Goal: Task Accomplishment & Management: Use online tool/utility

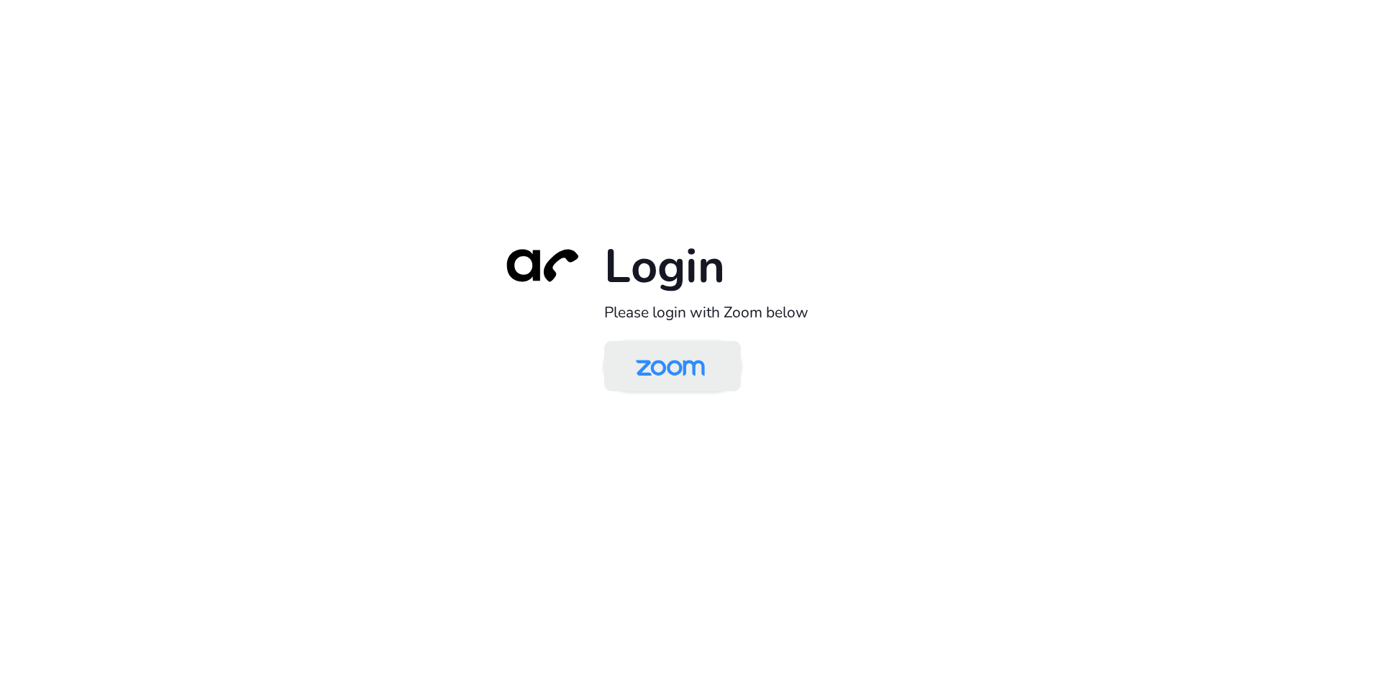
click at [694, 373] on img at bounding box center [670, 367] width 99 height 47
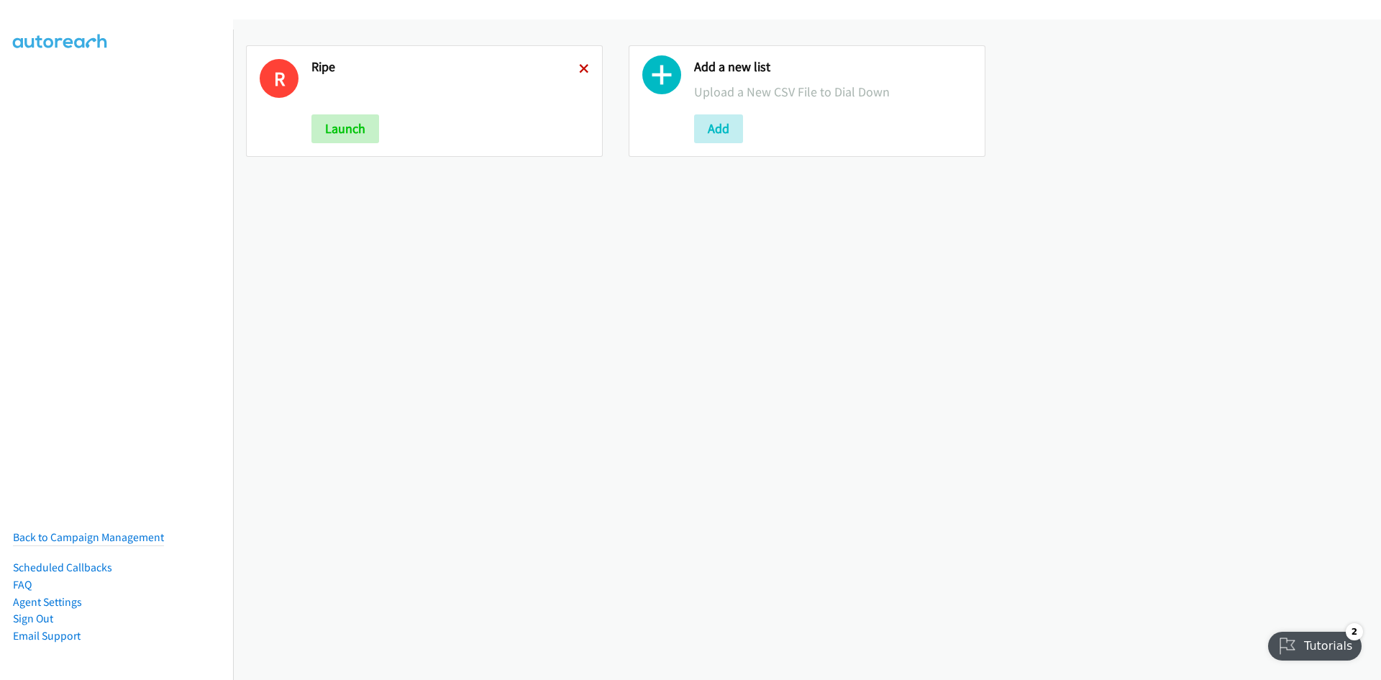
click at [579, 67] on icon at bounding box center [584, 70] width 10 height 10
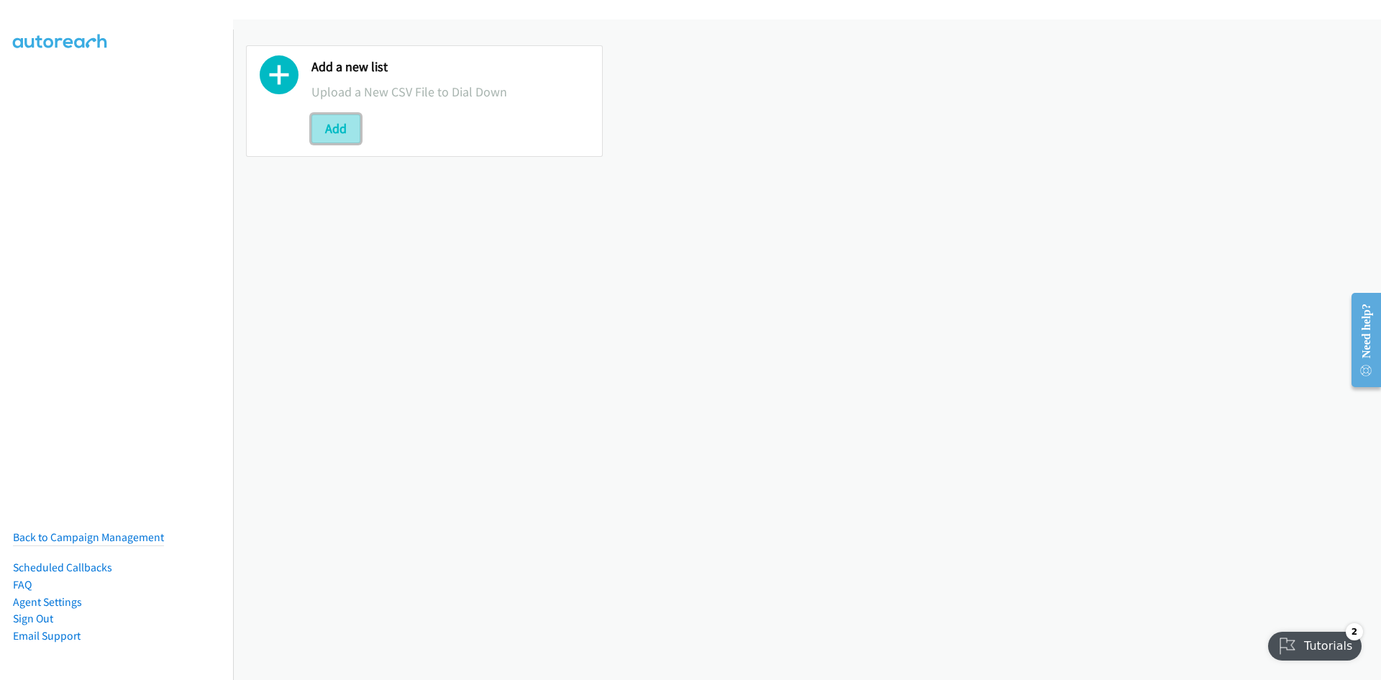
click at [315, 133] on button "Add" at bounding box center [336, 128] width 49 height 29
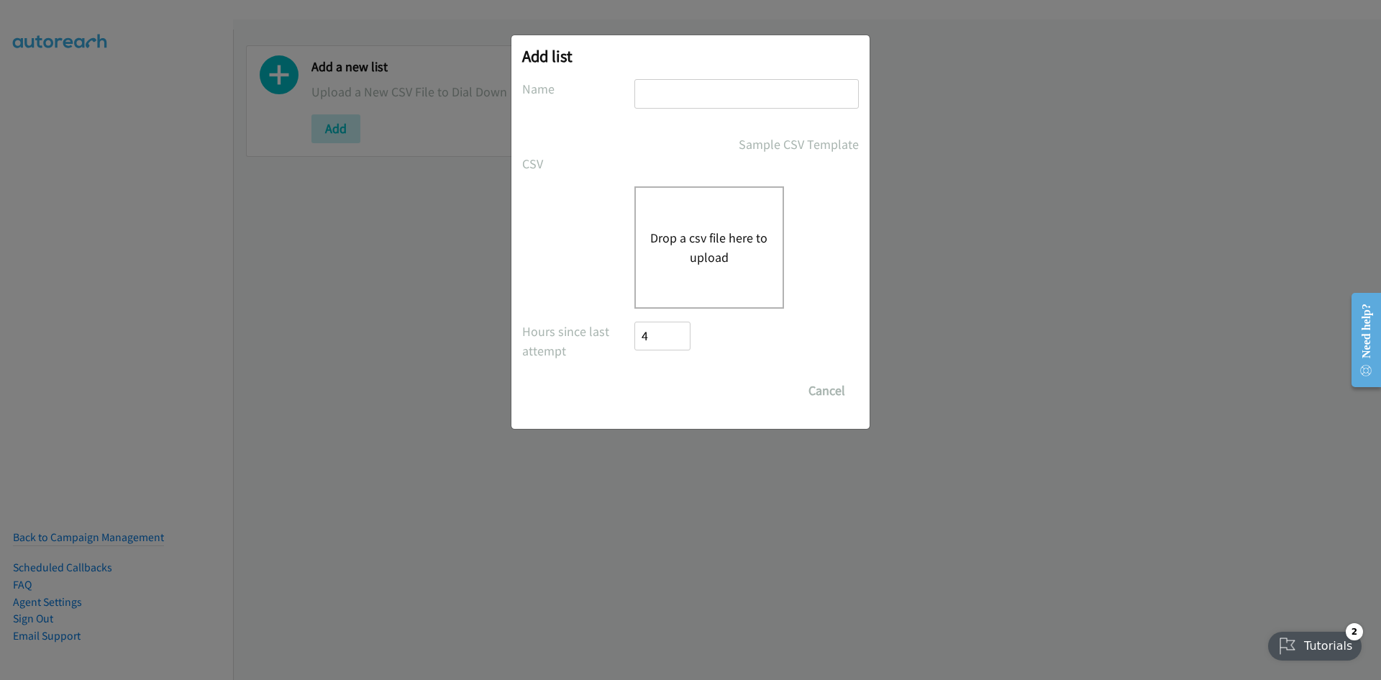
click at [711, 263] on button "Drop a csv file here to upload" at bounding box center [709, 247] width 118 height 39
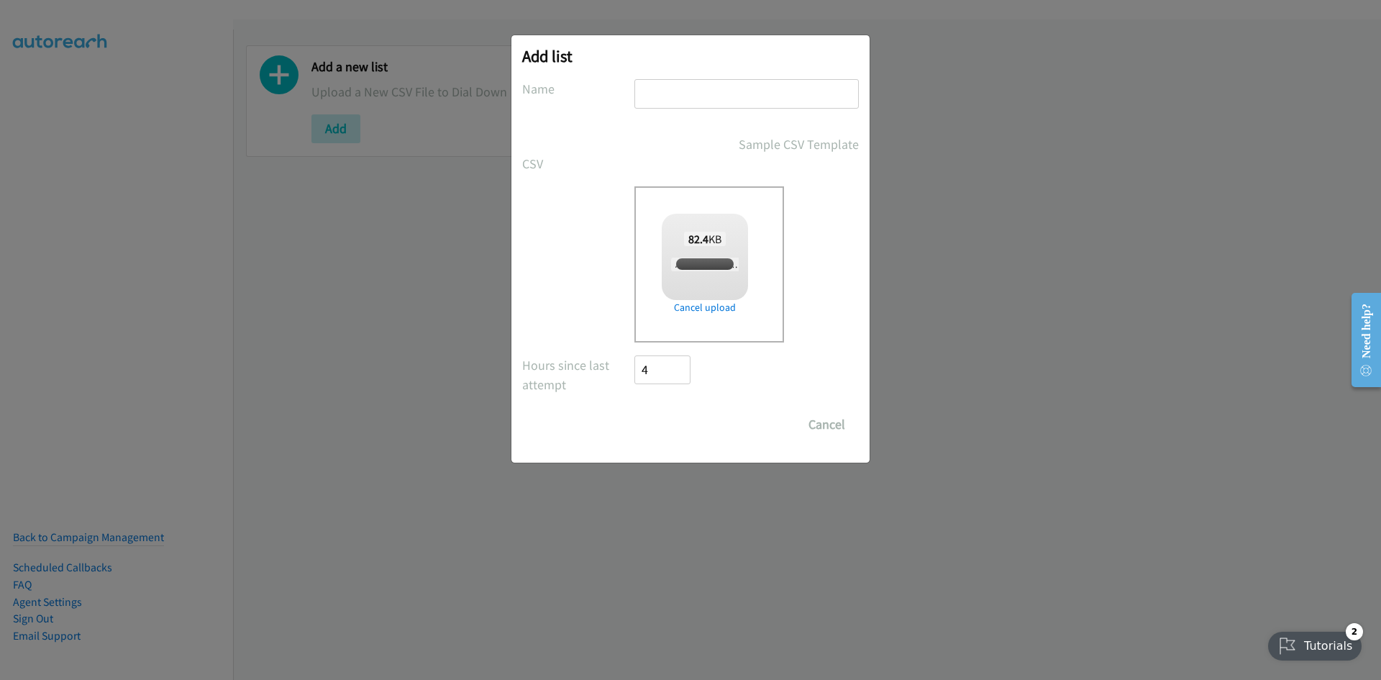
checkbox input "true"
click at [671, 104] on input "text" at bounding box center [747, 93] width 224 height 29
type input "zedbooks"
click at [648, 418] on input "Save List" at bounding box center [673, 424] width 76 height 29
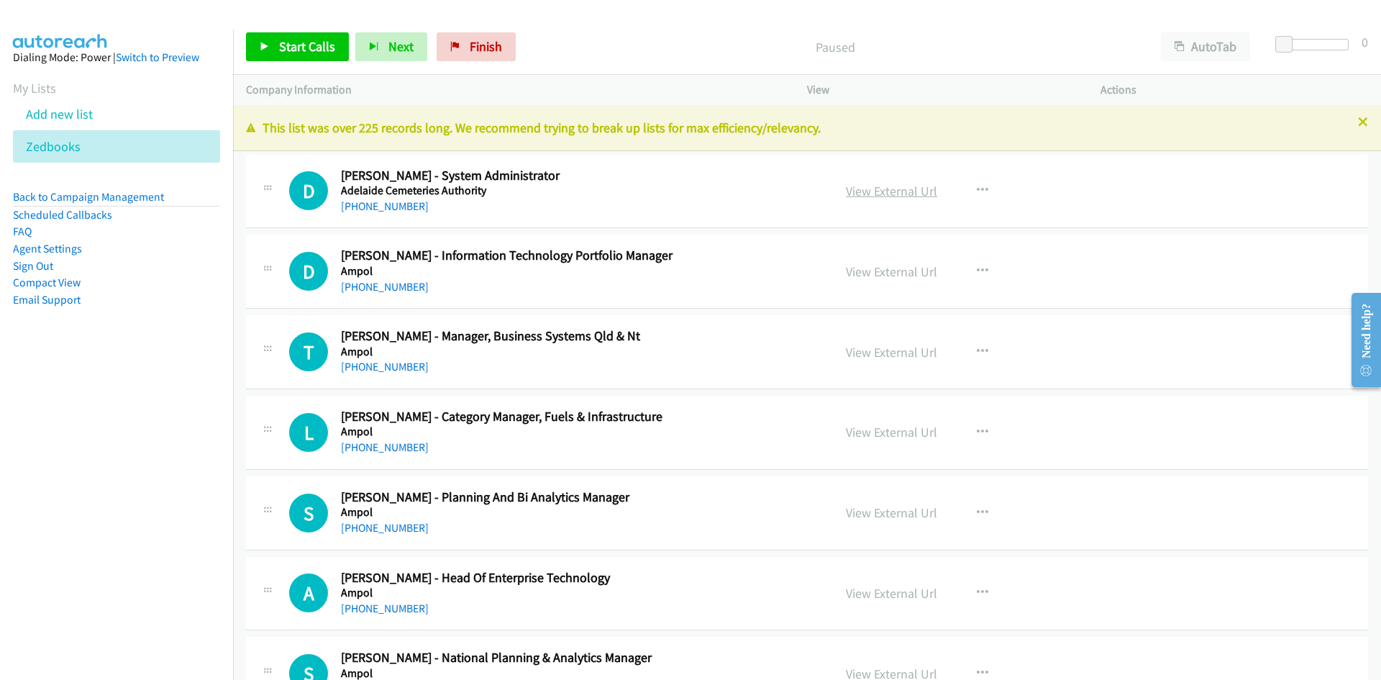
click at [894, 191] on link "View External Url" at bounding box center [891, 191] width 91 height 17
click at [313, 59] on link "Start Calls" at bounding box center [297, 46] width 103 height 29
click at [263, 44] on icon at bounding box center [265, 47] width 10 height 10
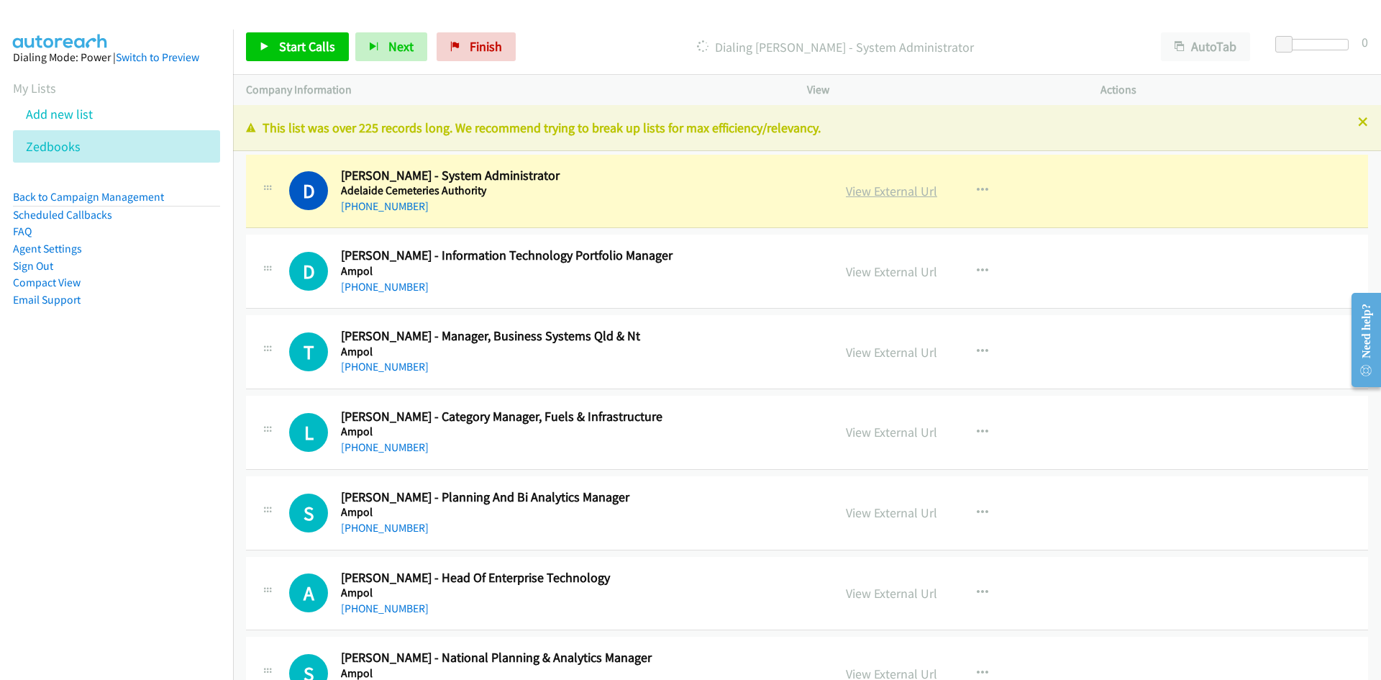
click at [921, 191] on link "View External Url" at bounding box center [891, 191] width 91 height 17
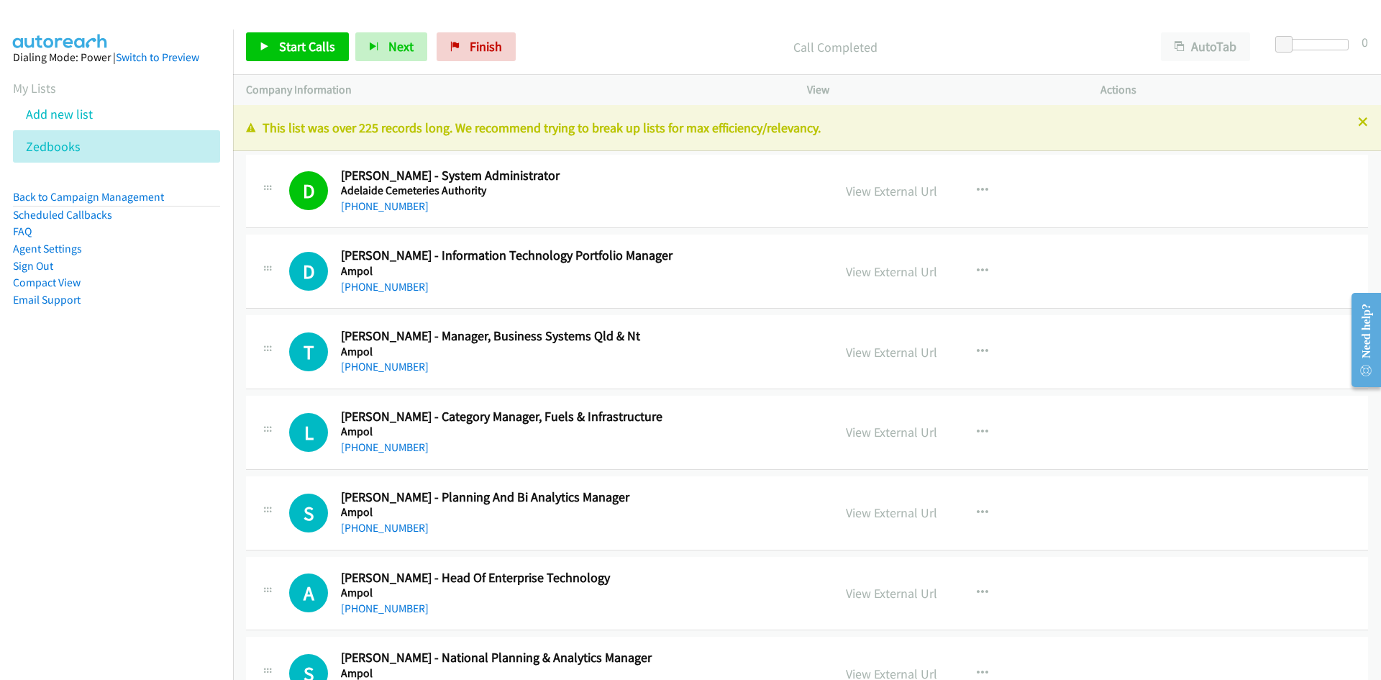
scroll to position [72, 0]
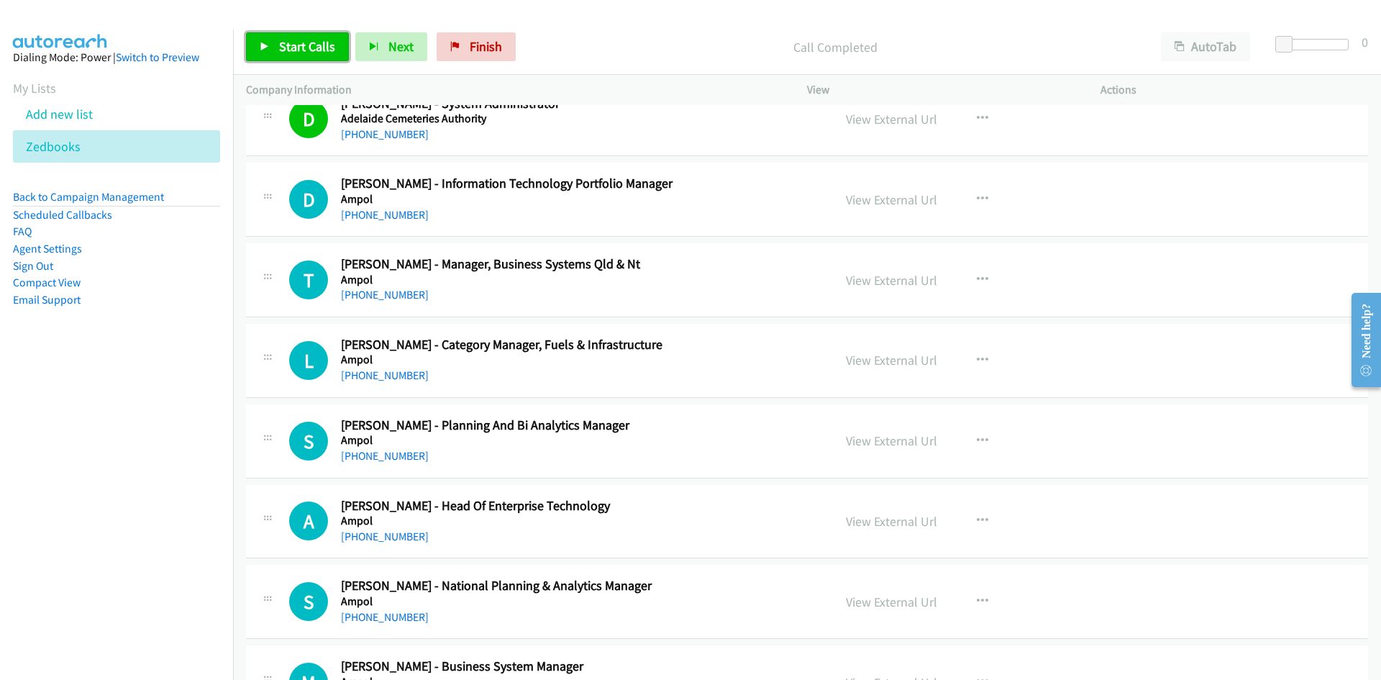
click at [340, 50] on link "Start Calls" at bounding box center [297, 46] width 103 height 29
click at [304, 53] on span "Pause" at bounding box center [295, 46] width 32 height 17
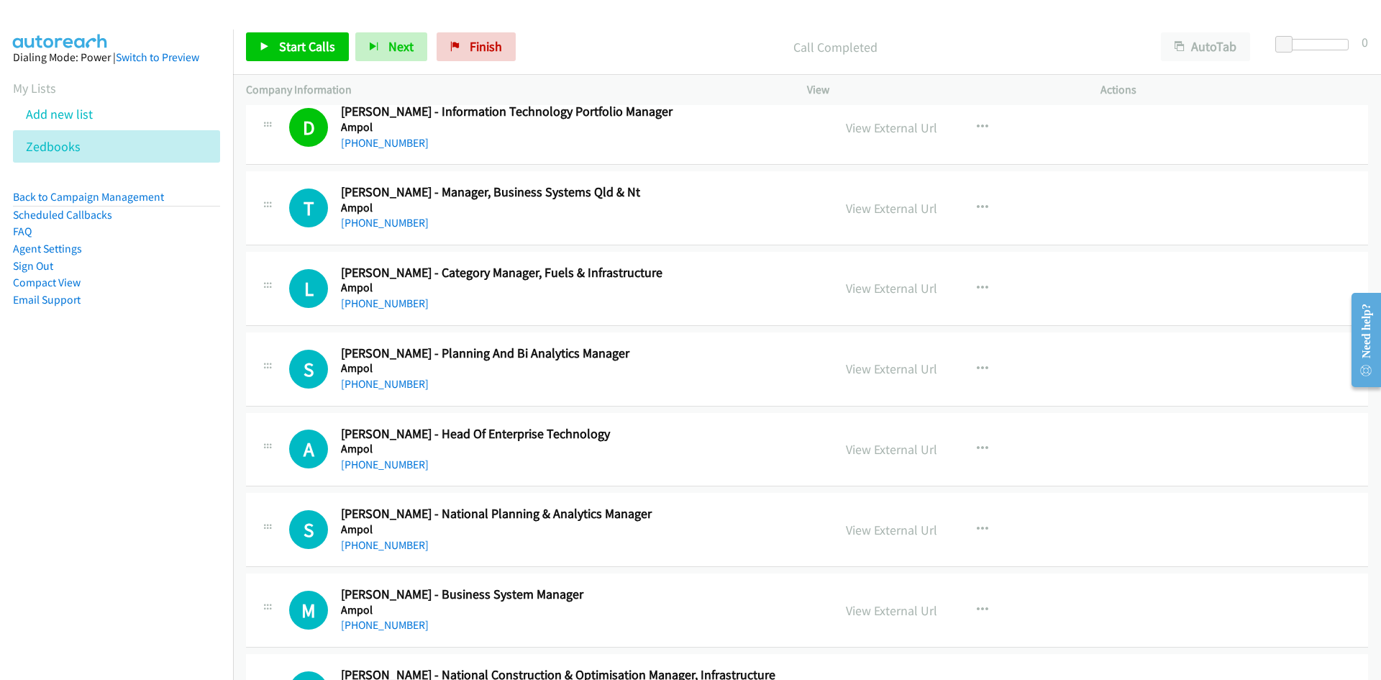
scroll to position [216, 0]
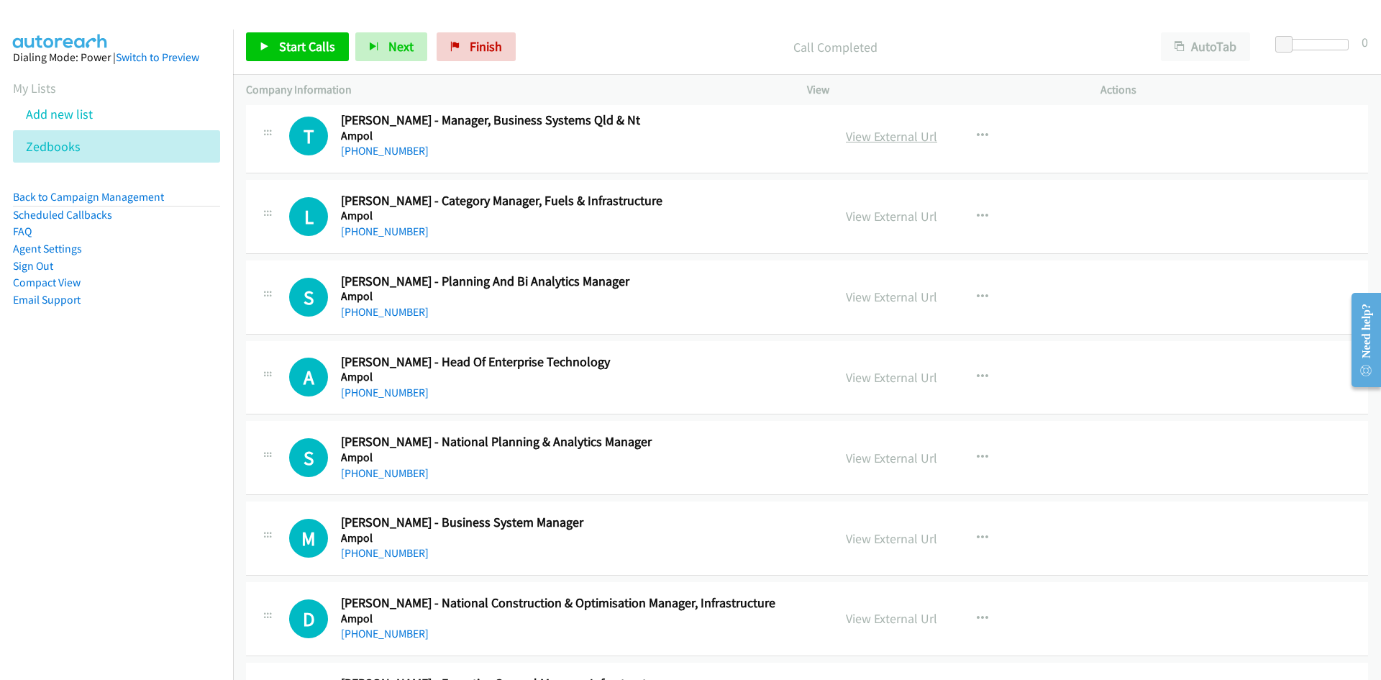
click at [850, 135] on link "View External Url" at bounding box center [891, 136] width 91 height 17
click at [305, 47] on span "Start Calls" at bounding box center [307, 46] width 56 height 17
click at [295, 45] on span "Pause" at bounding box center [295, 46] width 32 height 17
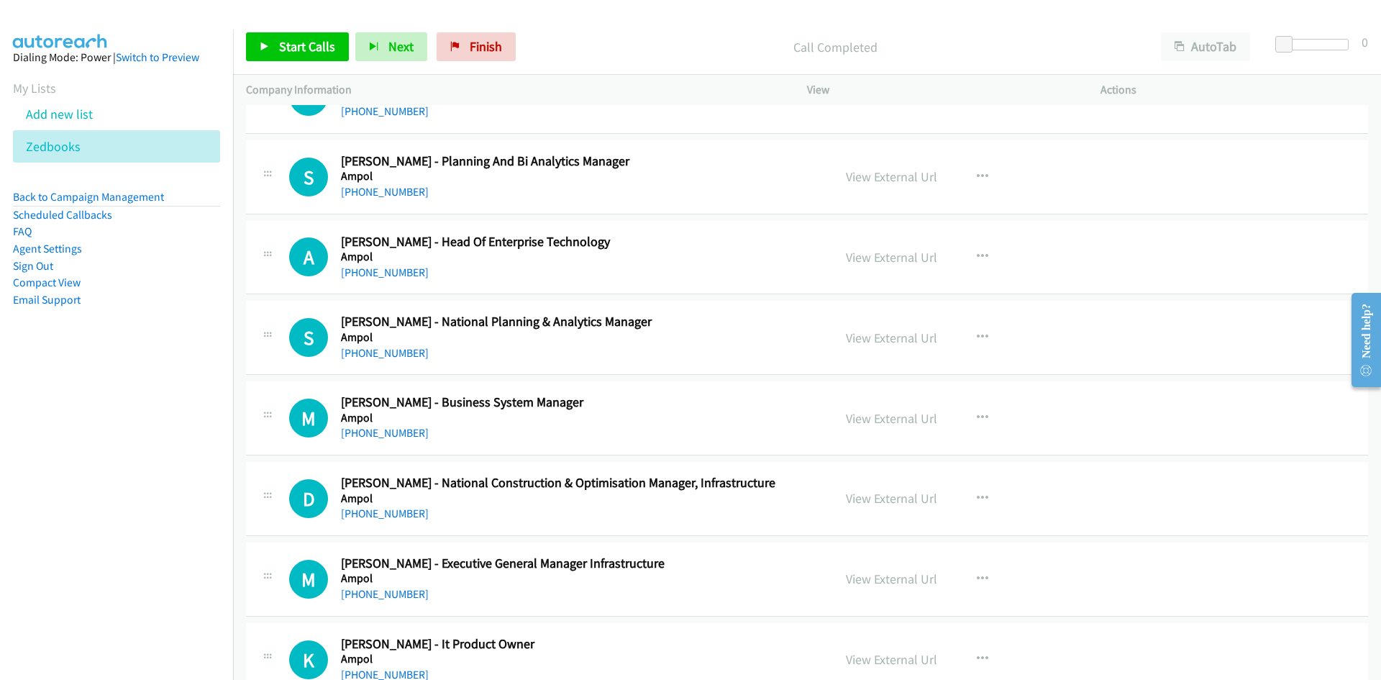
scroll to position [360, 0]
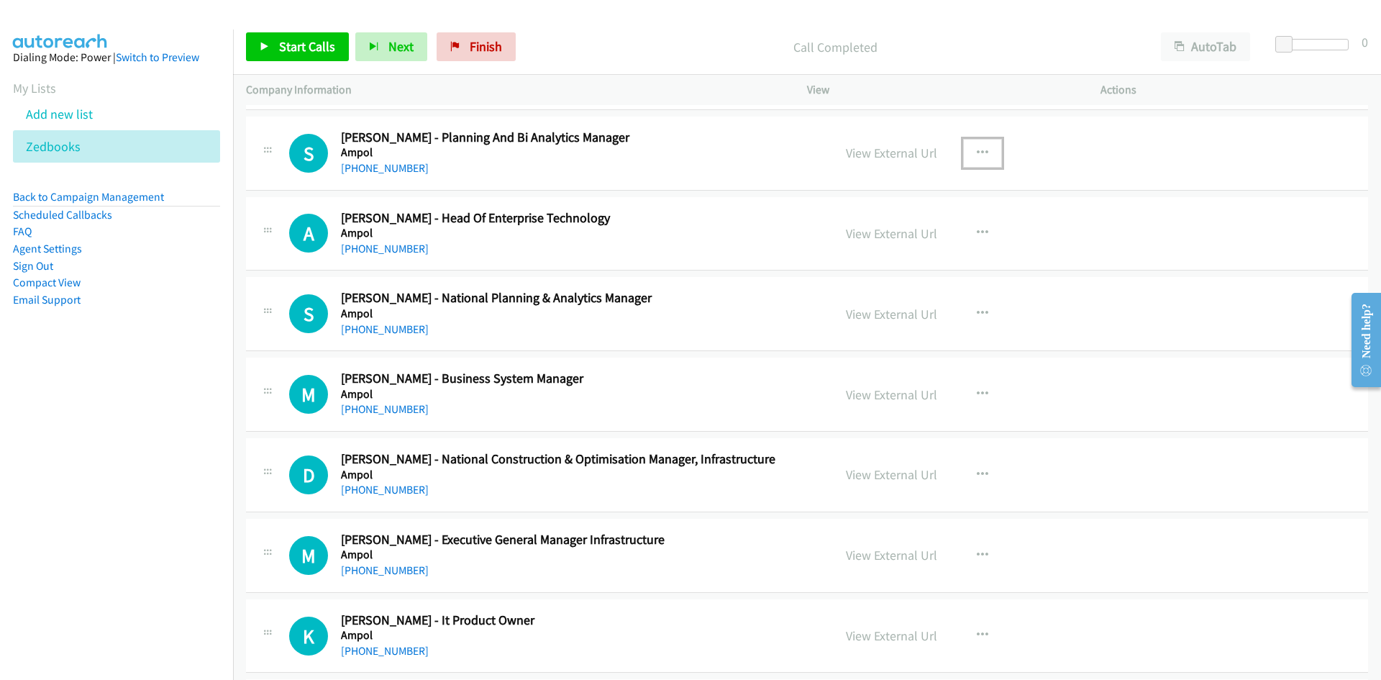
click at [983, 155] on button "button" at bounding box center [982, 153] width 39 height 29
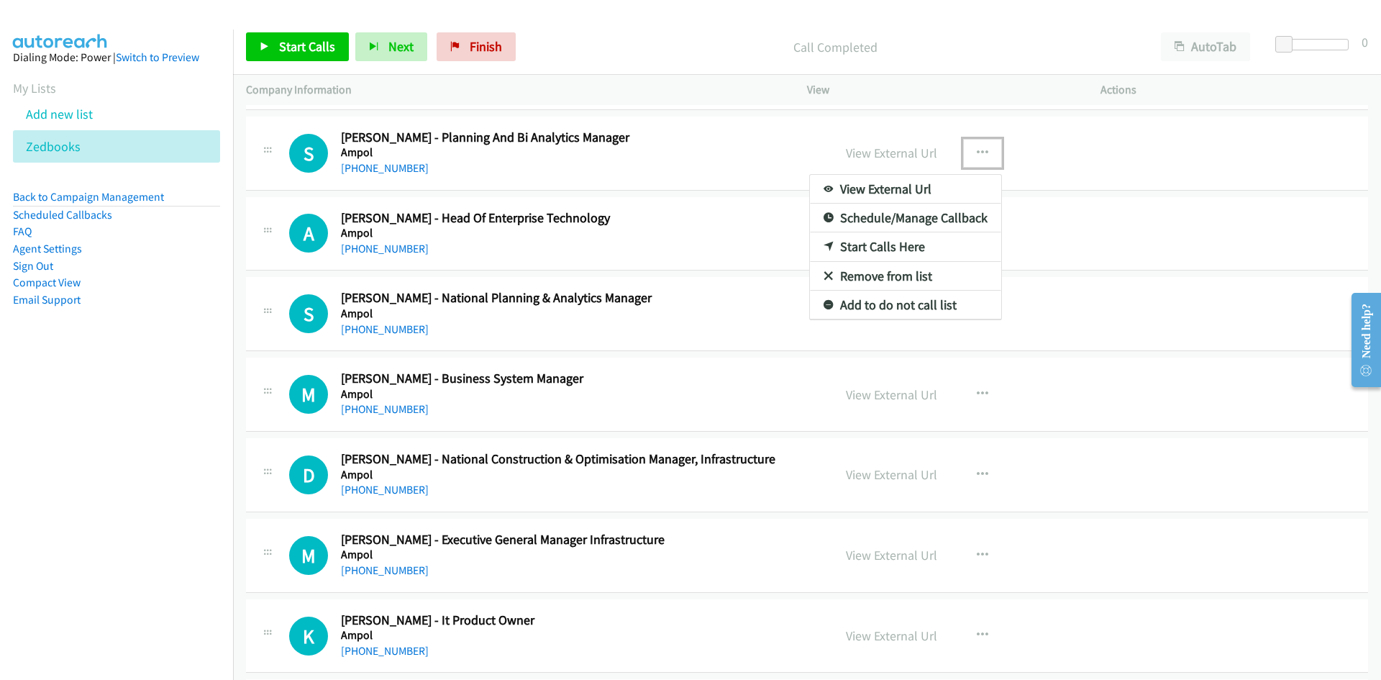
click at [816, 240] on link "Start Calls Here" at bounding box center [905, 246] width 191 height 29
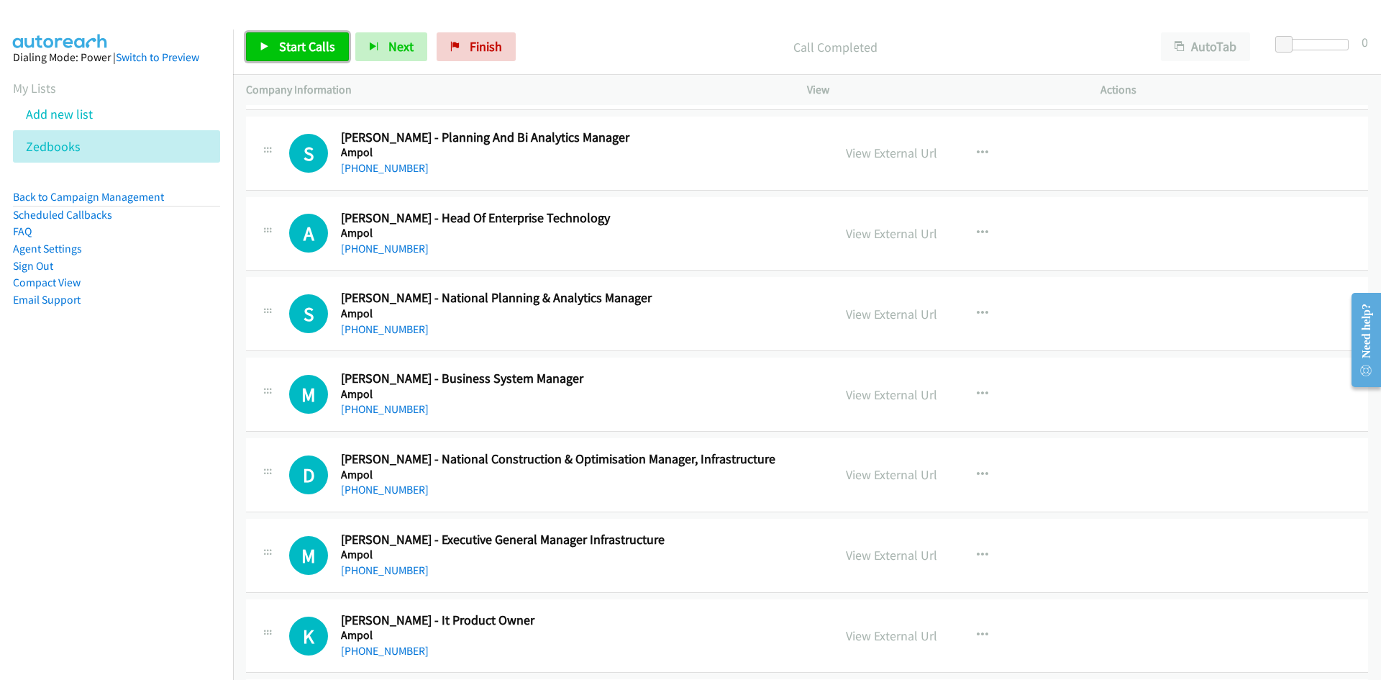
click at [273, 46] on link "Start Calls" at bounding box center [297, 46] width 103 height 29
click at [265, 43] on icon at bounding box center [265, 47] width 10 height 10
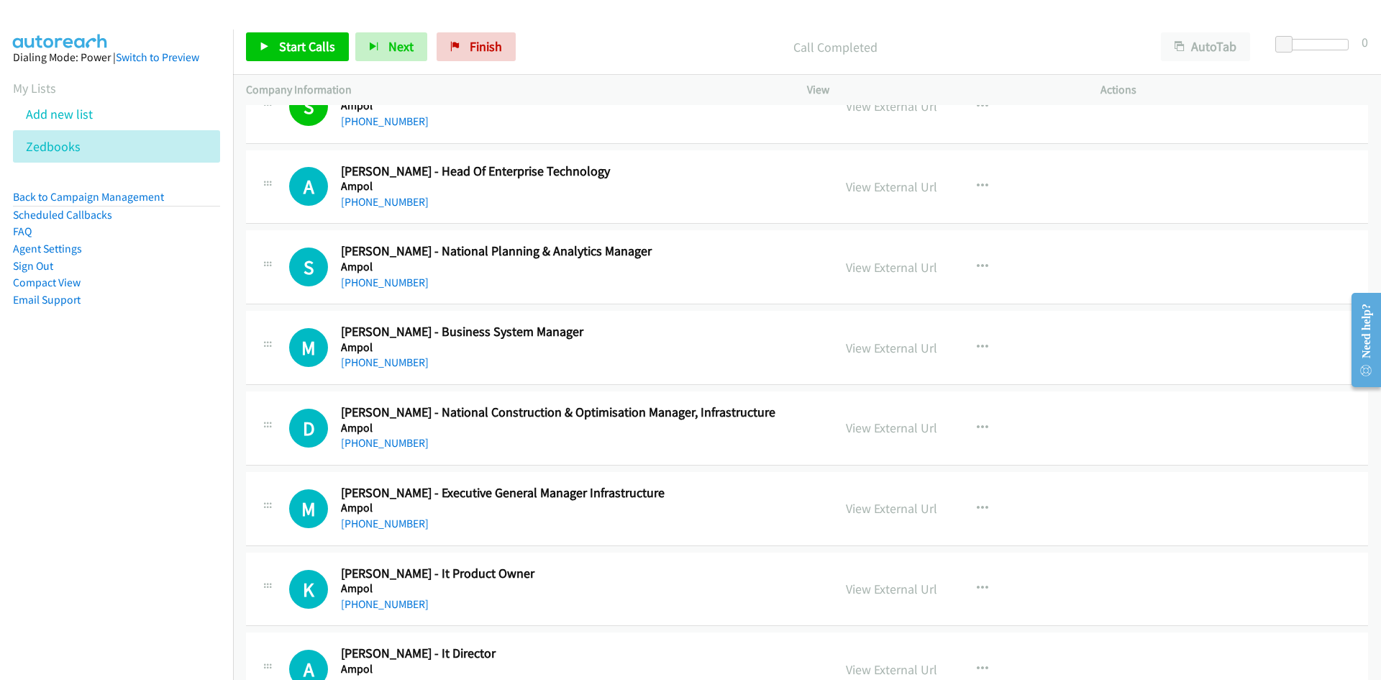
scroll to position [432, 0]
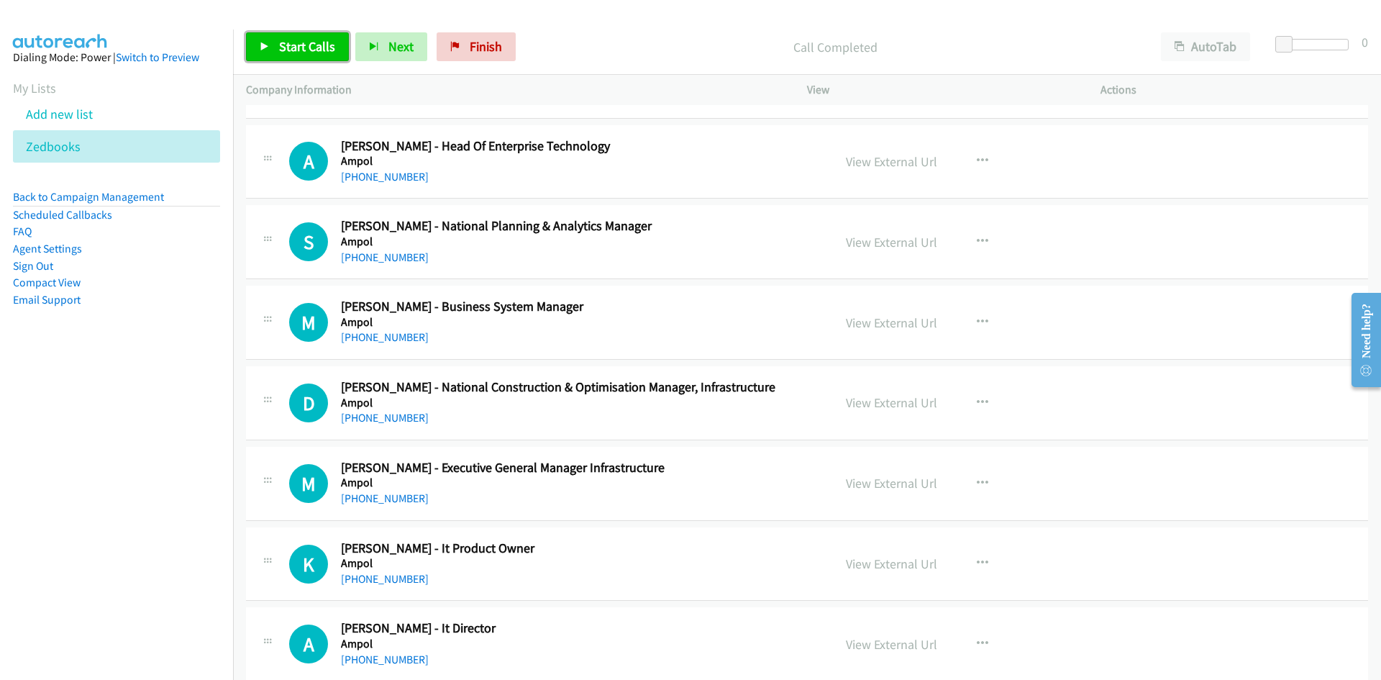
click at [325, 53] on span "Start Calls" at bounding box center [307, 46] width 56 height 17
click at [287, 47] on span "Pause" at bounding box center [295, 46] width 32 height 17
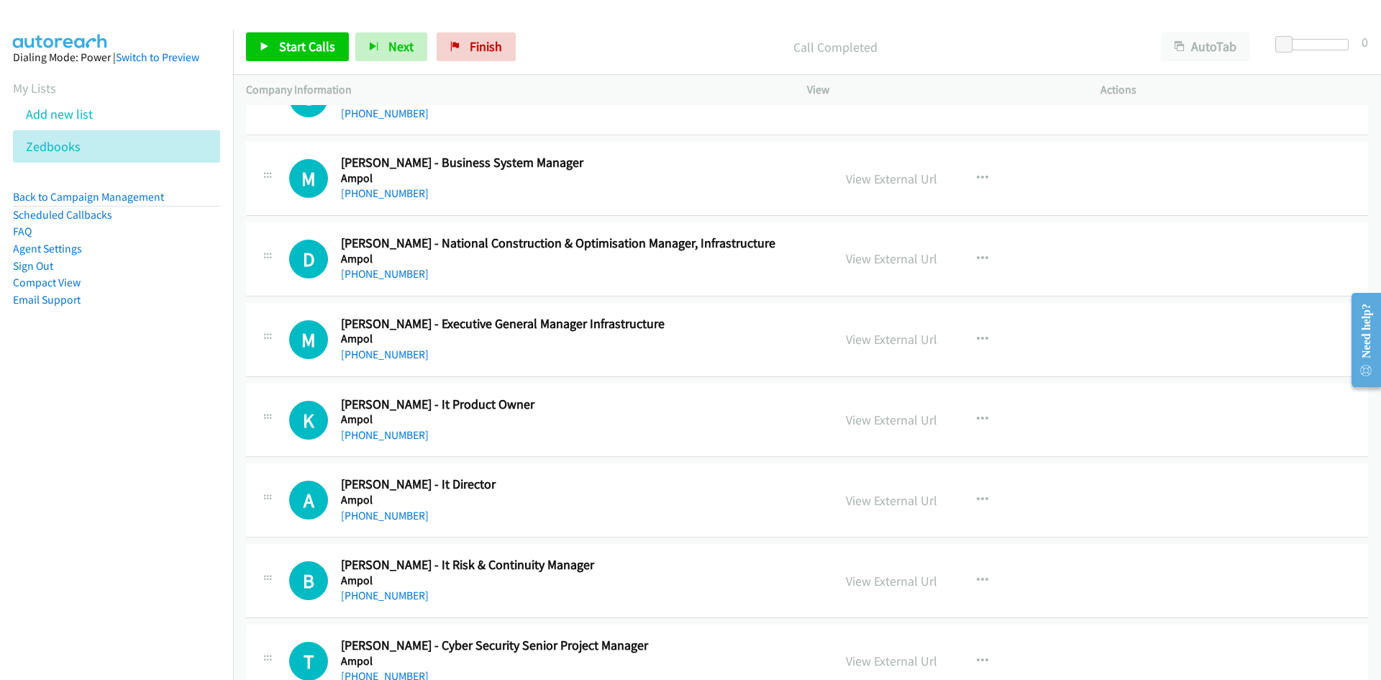
scroll to position [504, 0]
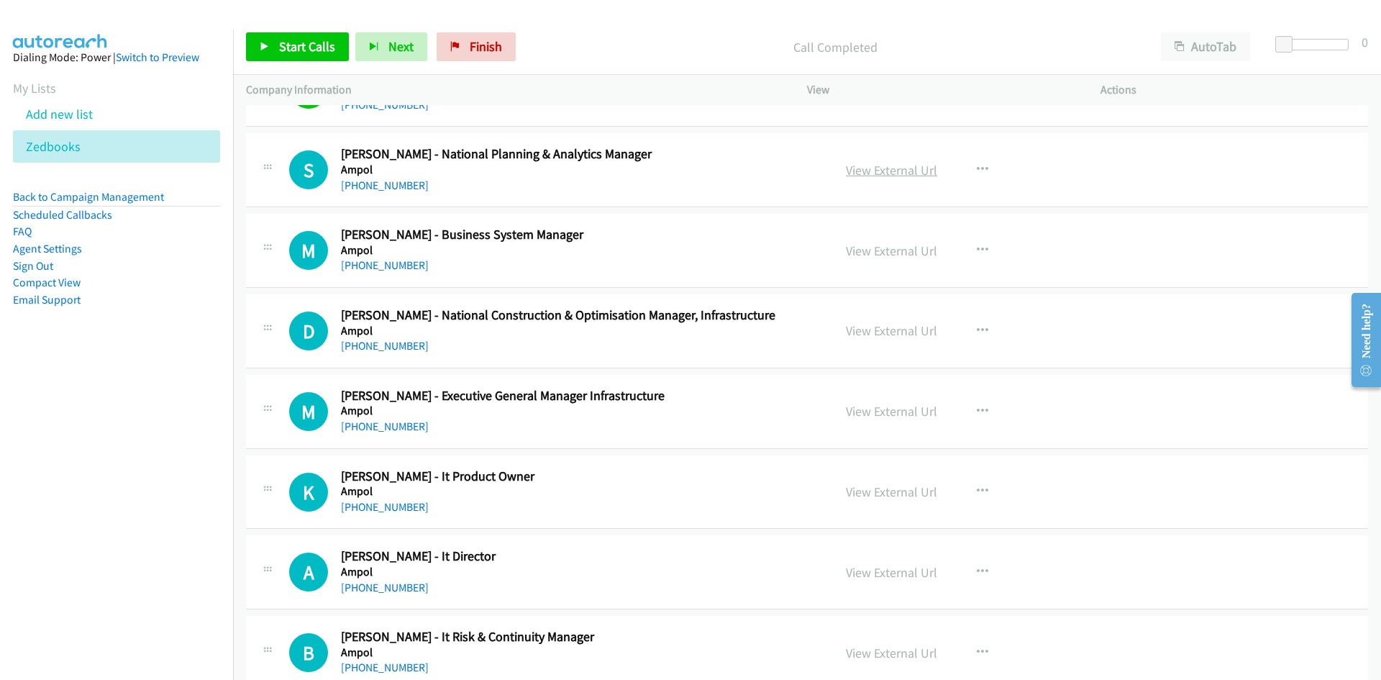
click at [874, 165] on link "View External Url" at bounding box center [891, 170] width 91 height 17
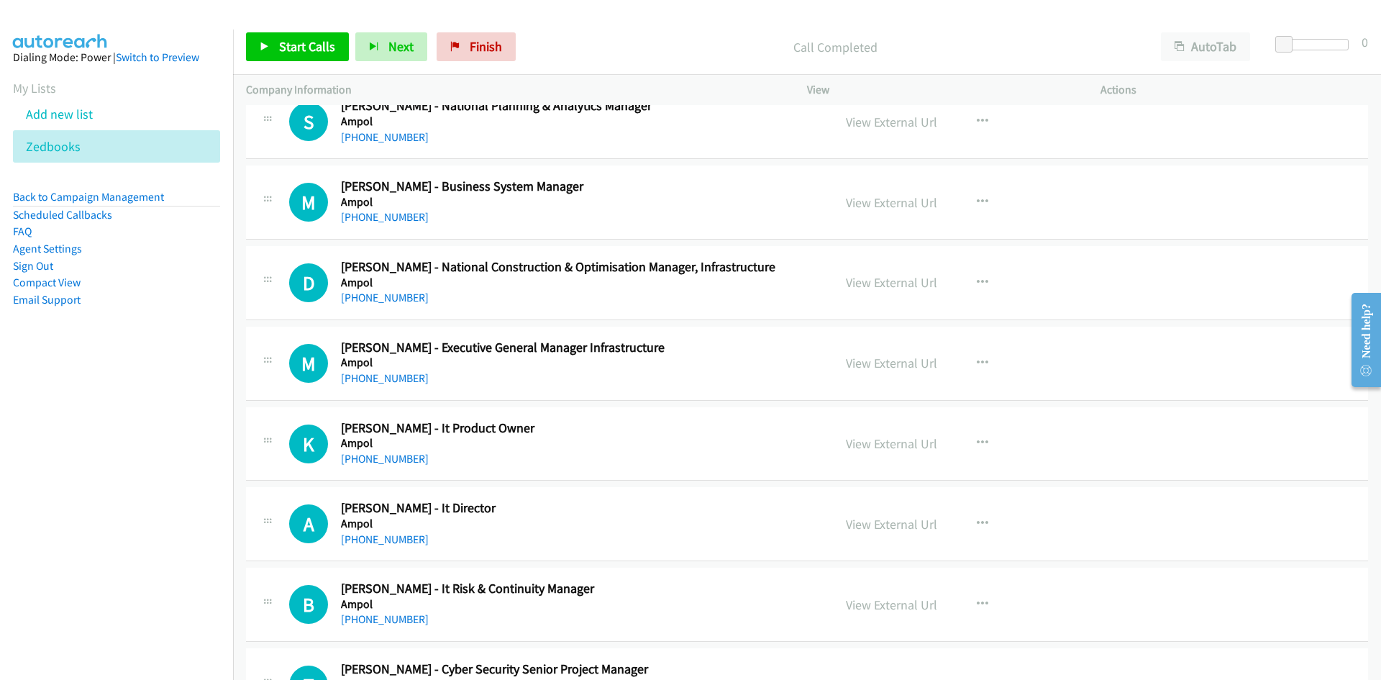
scroll to position [576, 0]
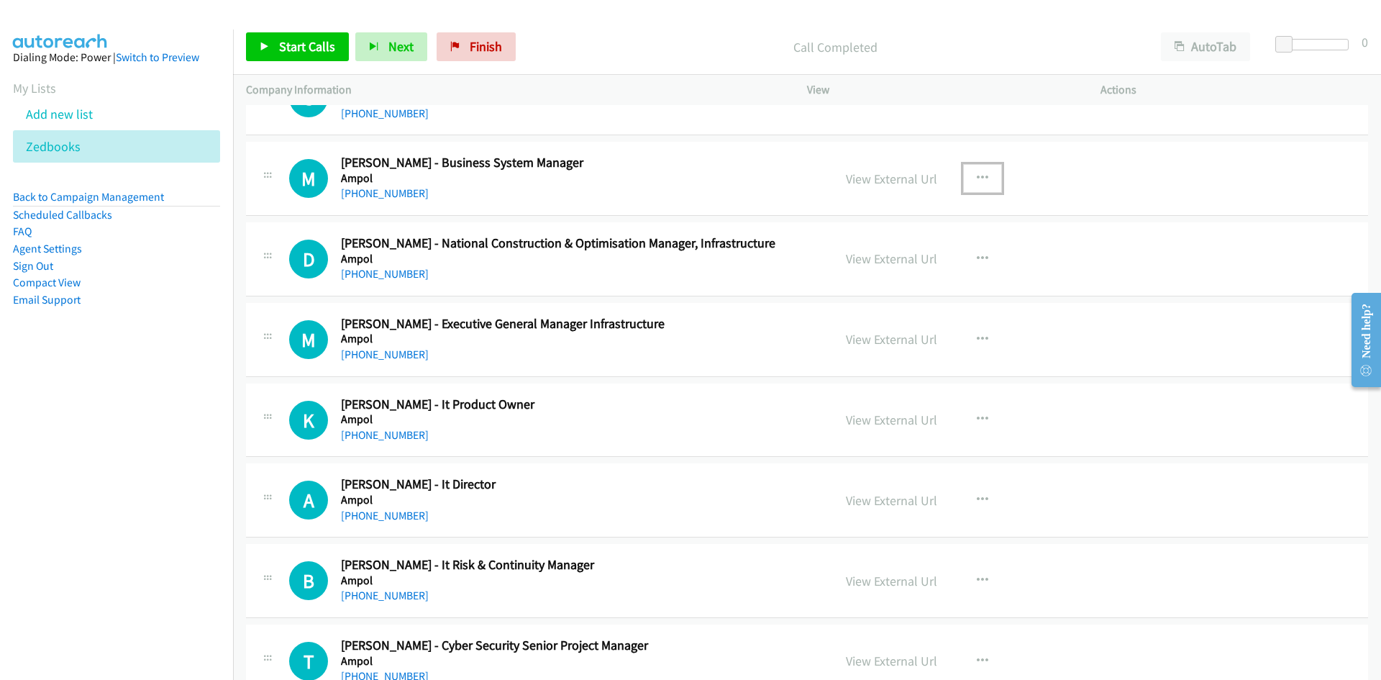
click at [981, 178] on icon "button" at bounding box center [983, 179] width 12 height 12
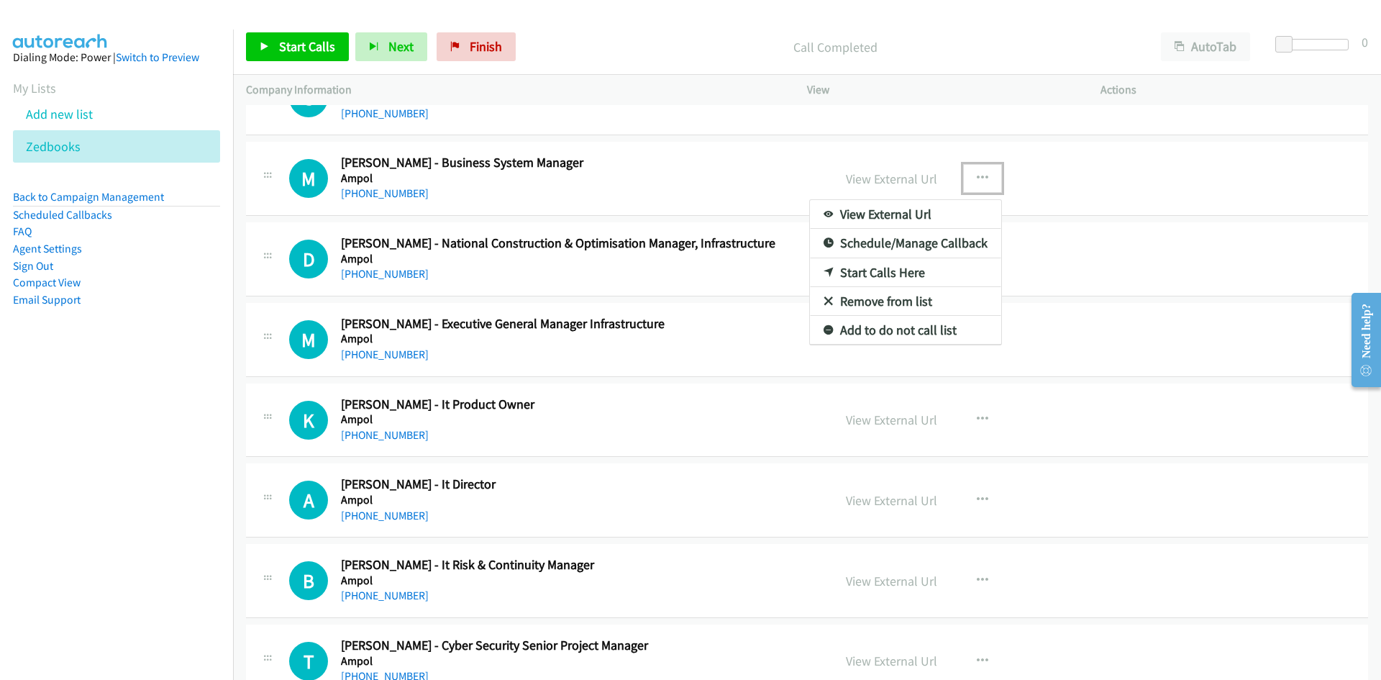
click at [814, 267] on link "Start Calls Here" at bounding box center [905, 272] width 191 height 29
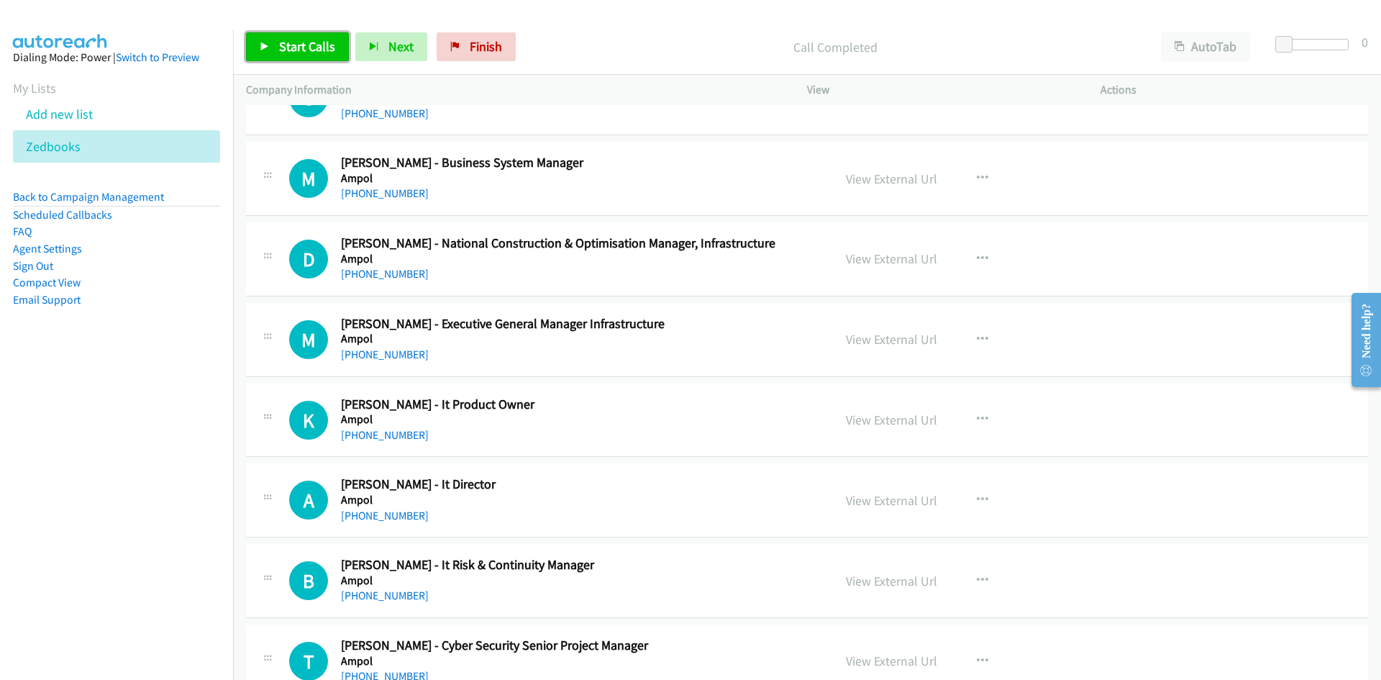
click at [270, 50] on link "Start Calls" at bounding box center [297, 46] width 103 height 29
click at [269, 42] on icon at bounding box center [265, 47] width 10 height 10
click at [586, 199] on div "+61 447 568 542" at bounding box center [578, 193] width 474 height 17
click at [846, 181] on link "View External Url" at bounding box center [891, 178] width 91 height 17
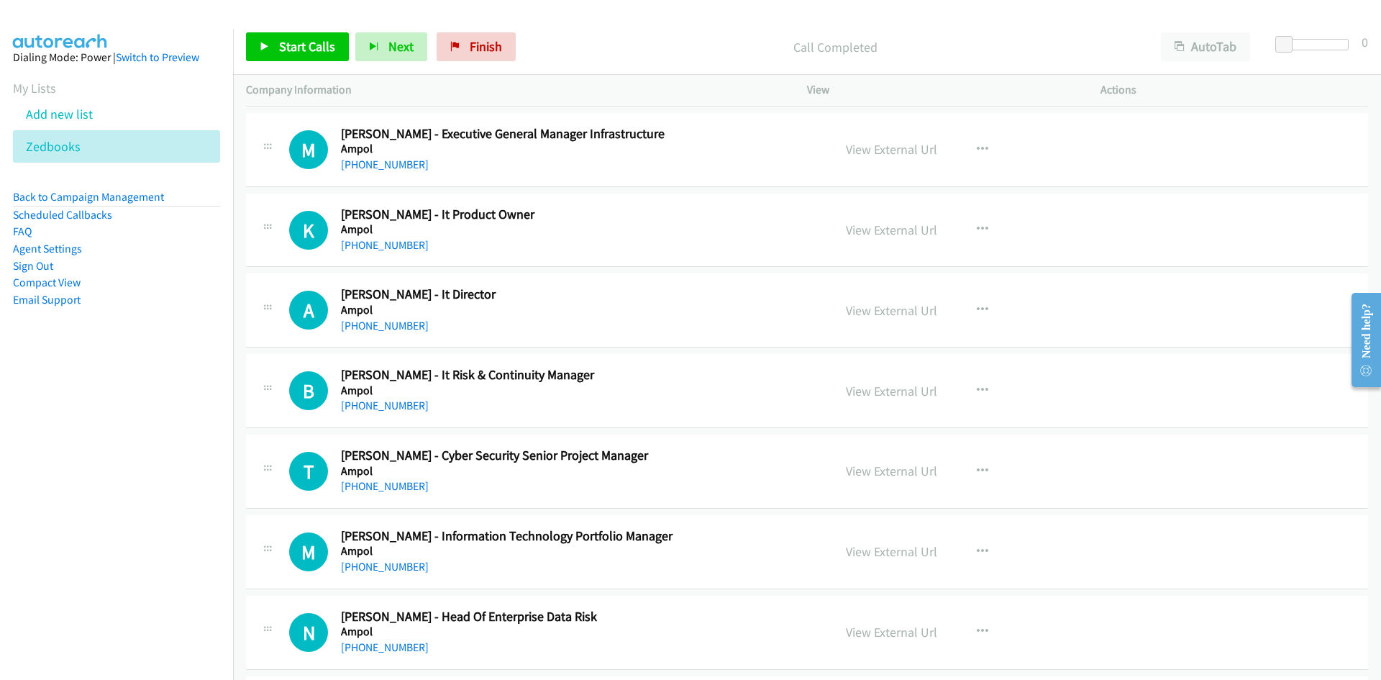
scroll to position [791, 0]
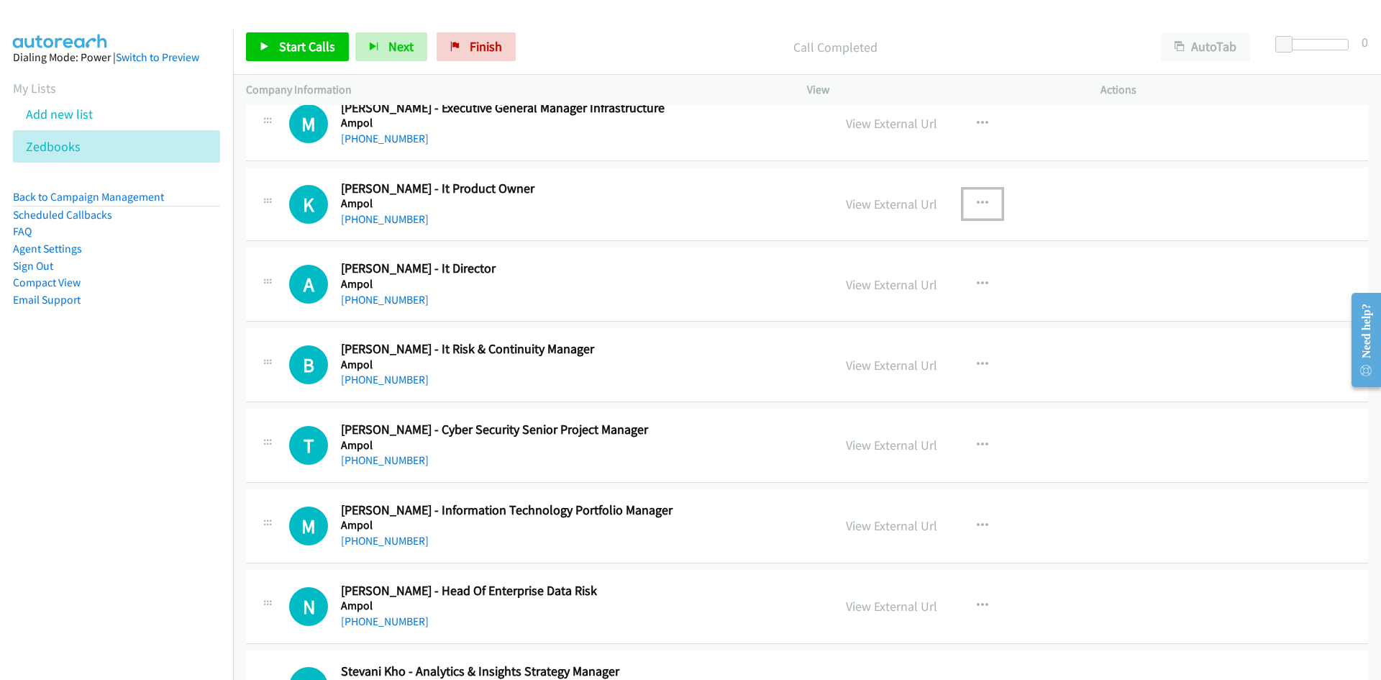
click at [978, 204] on icon "button" at bounding box center [983, 204] width 12 height 12
click at [824, 294] on icon at bounding box center [829, 299] width 10 height 10
click at [284, 45] on span "Start Calls" at bounding box center [307, 46] width 56 height 17
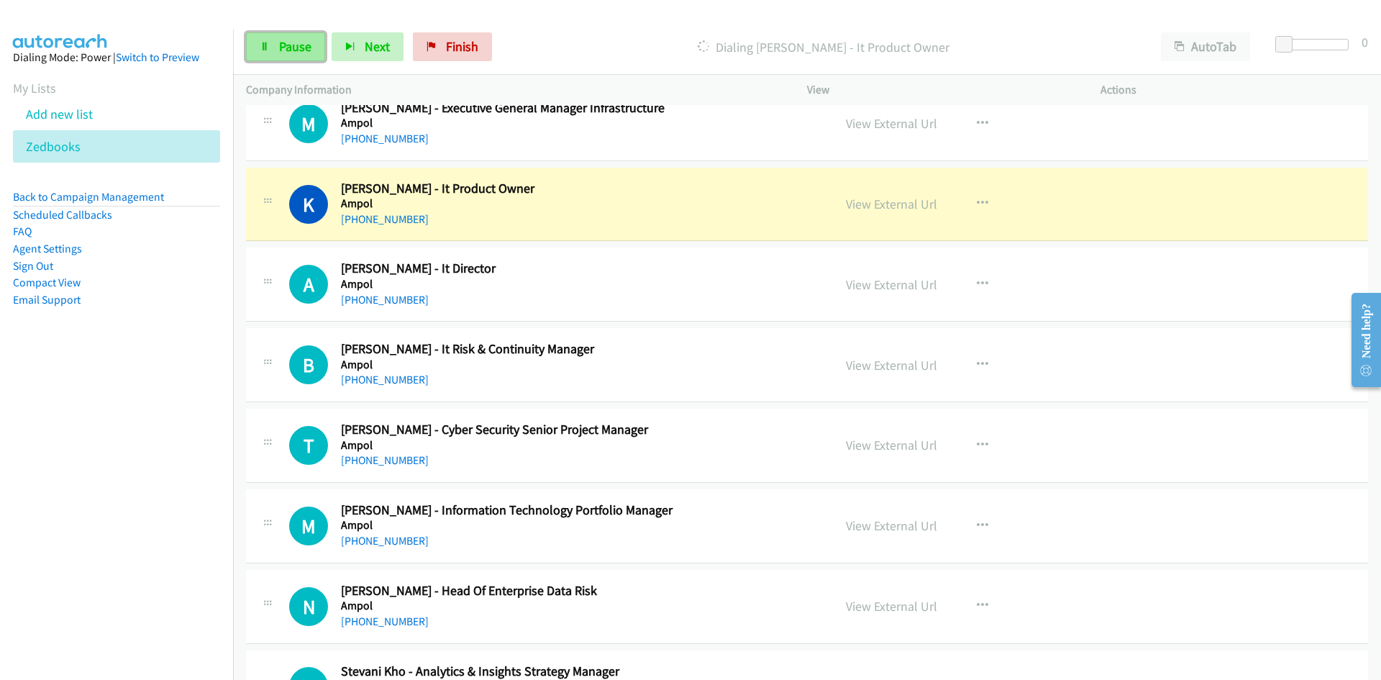
click at [309, 50] on span "Pause" at bounding box center [295, 46] width 32 height 17
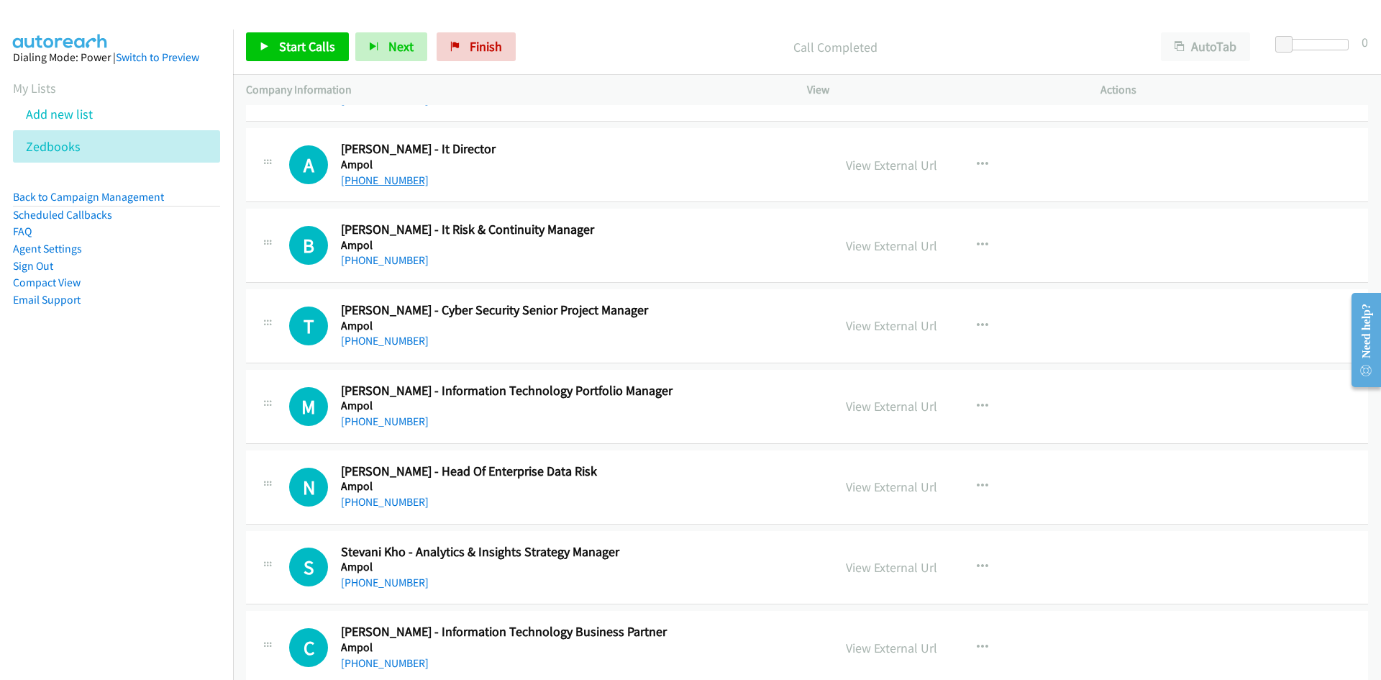
scroll to position [935, 0]
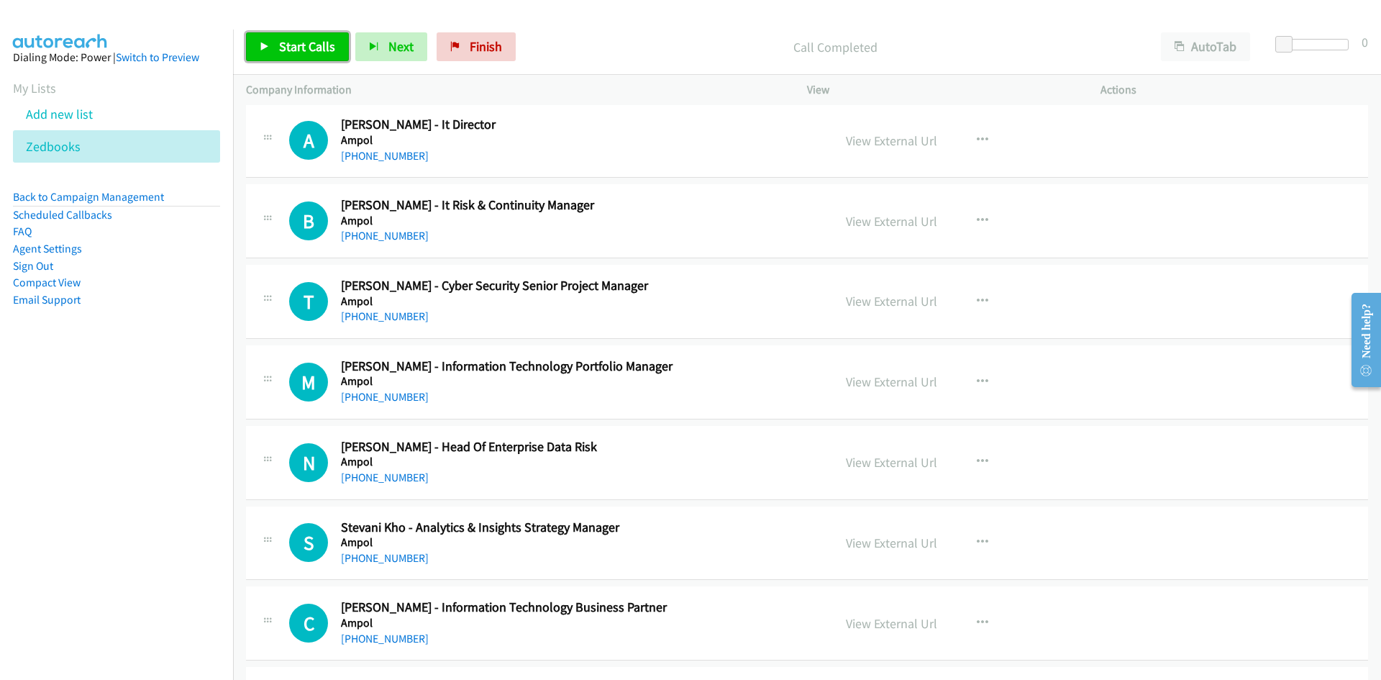
click at [322, 54] on span "Start Calls" at bounding box center [307, 46] width 56 height 17
click at [263, 43] on icon at bounding box center [265, 47] width 10 height 10
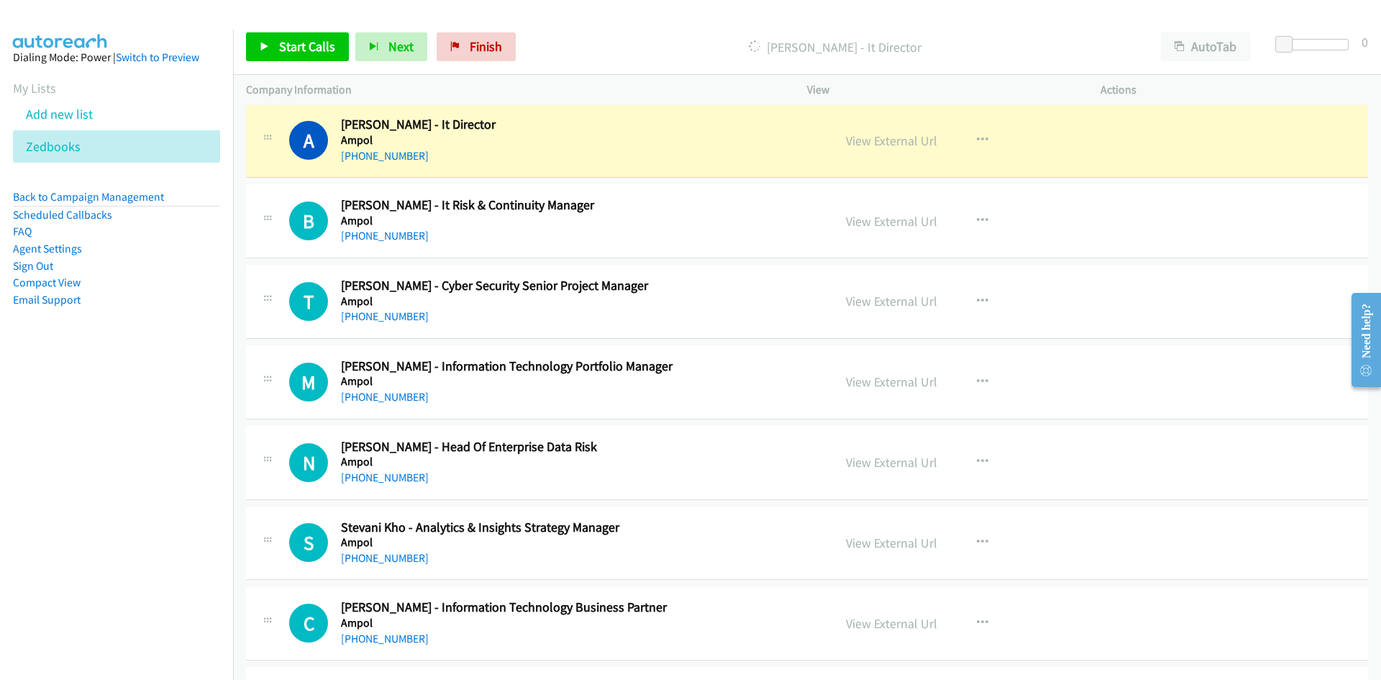
scroll to position [1007, 0]
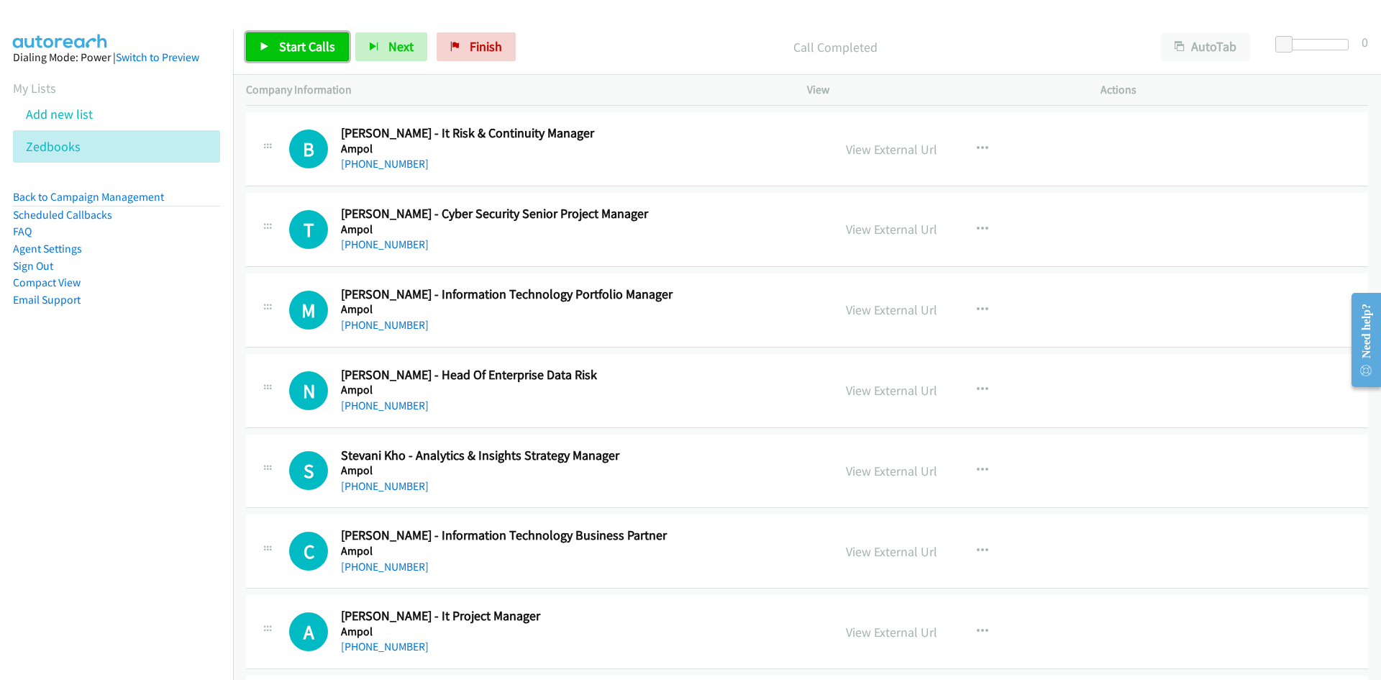
click at [263, 46] on icon at bounding box center [265, 47] width 10 height 10
drag, startPoint x: 299, startPoint y: 47, endPoint x: 322, endPoint y: 68, distance: 31.6
click at [299, 47] on span "Pause" at bounding box center [295, 46] width 32 height 17
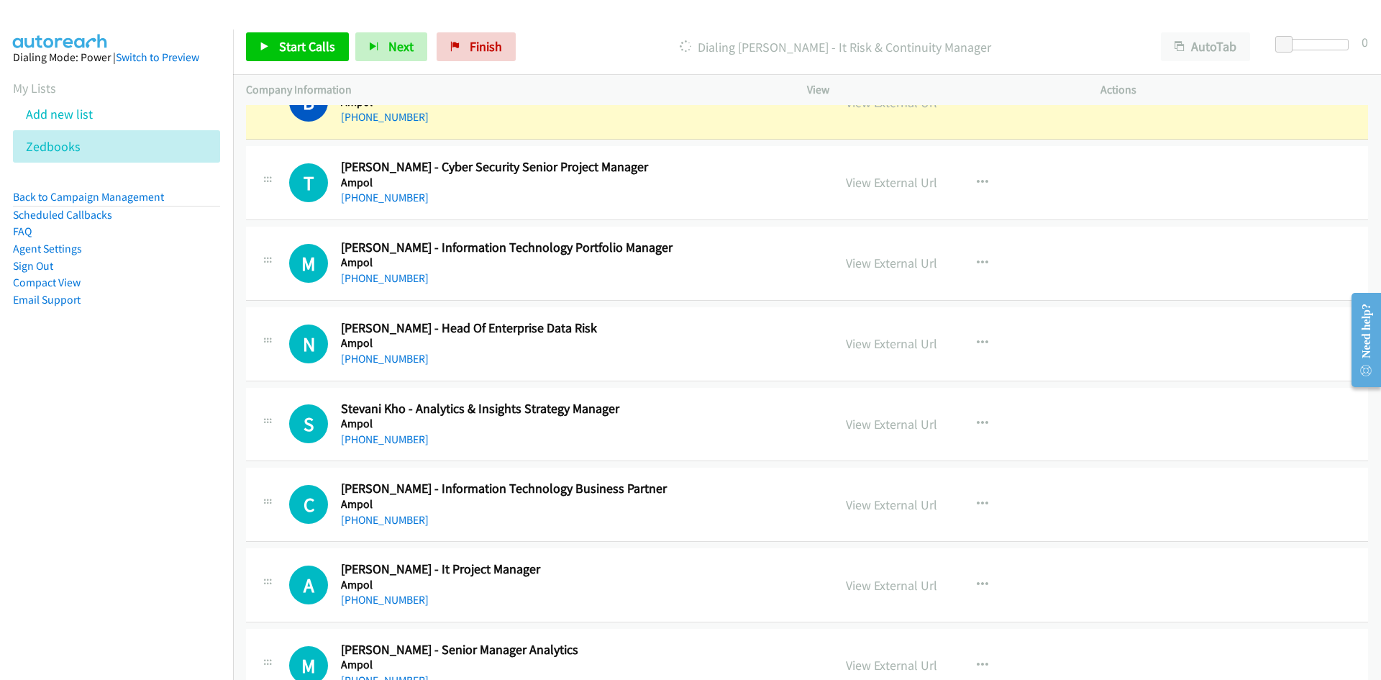
scroll to position [1079, 0]
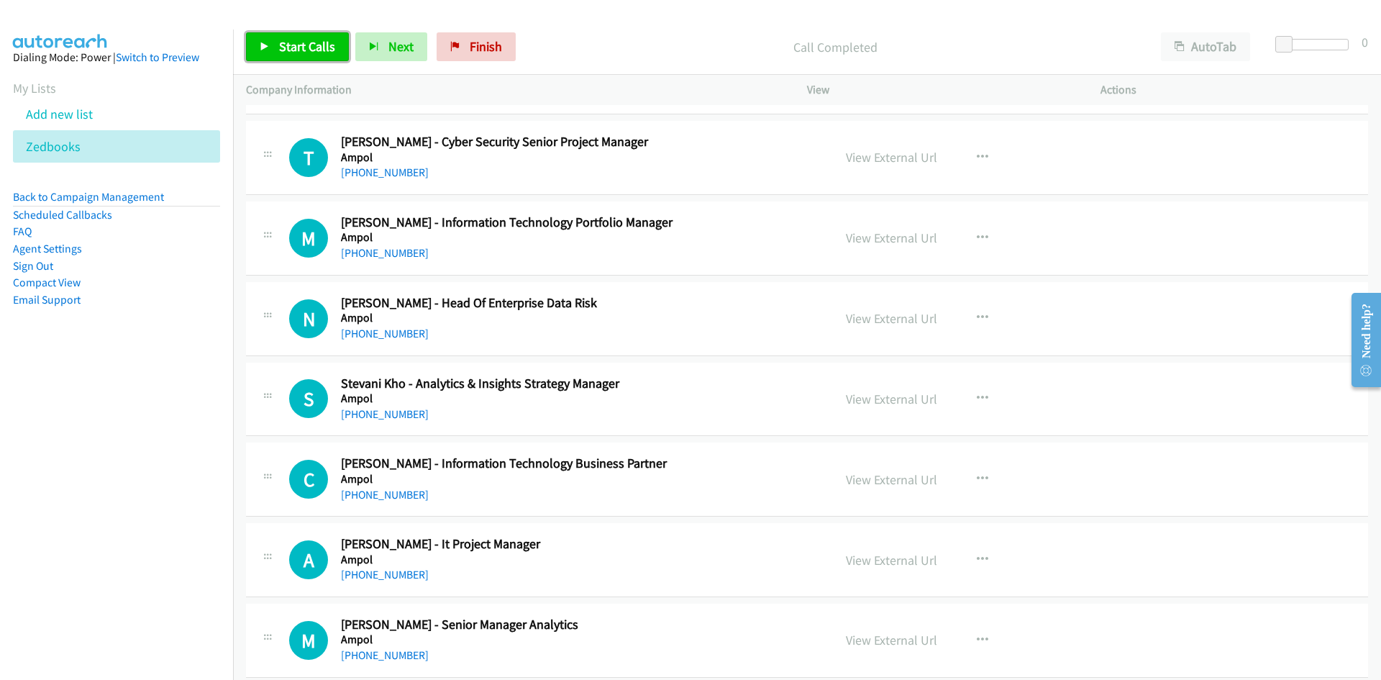
click at [301, 41] on span "Start Calls" at bounding box center [307, 46] width 56 height 17
click at [301, 41] on span "Pause" at bounding box center [295, 46] width 32 height 17
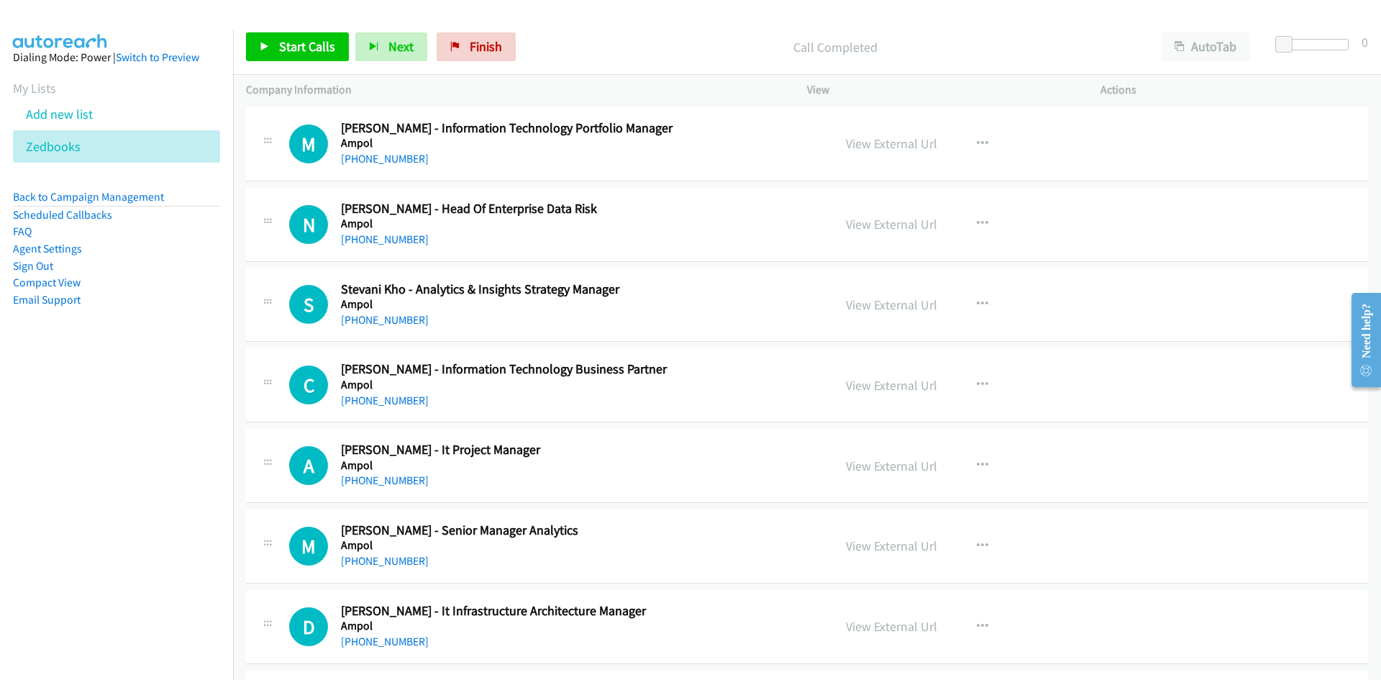
scroll to position [1151, 0]
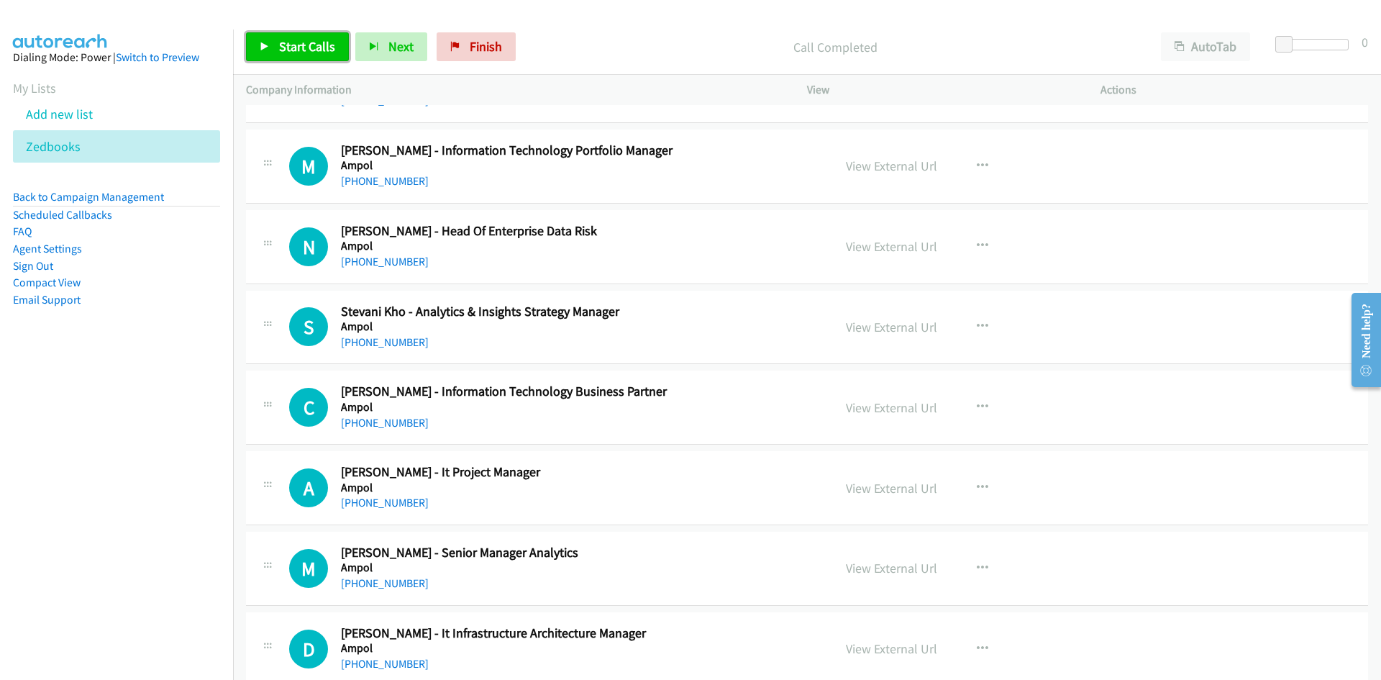
click at [300, 39] on span "Start Calls" at bounding box center [307, 46] width 56 height 17
click at [300, 39] on span "Pause" at bounding box center [295, 46] width 32 height 17
click at [340, 39] on link "Start Calls" at bounding box center [297, 46] width 103 height 29
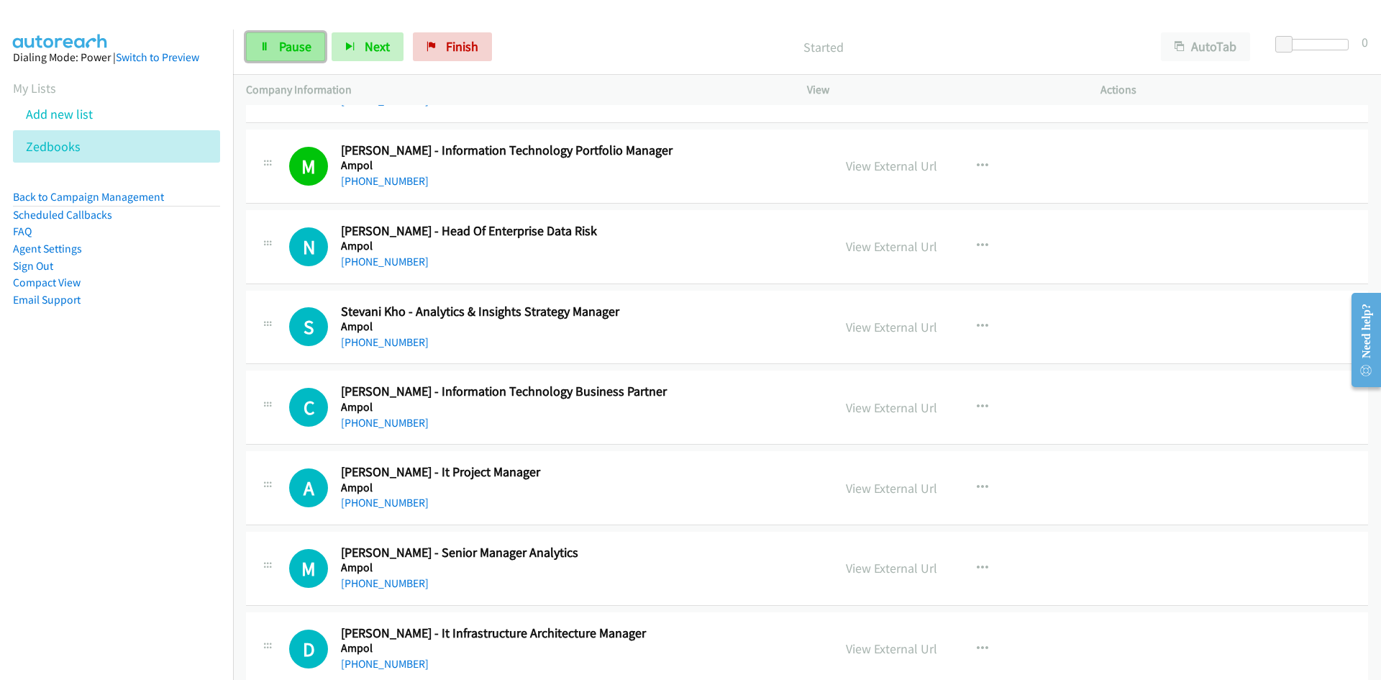
click at [265, 42] on icon at bounding box center [265, 47] width 10 height 10
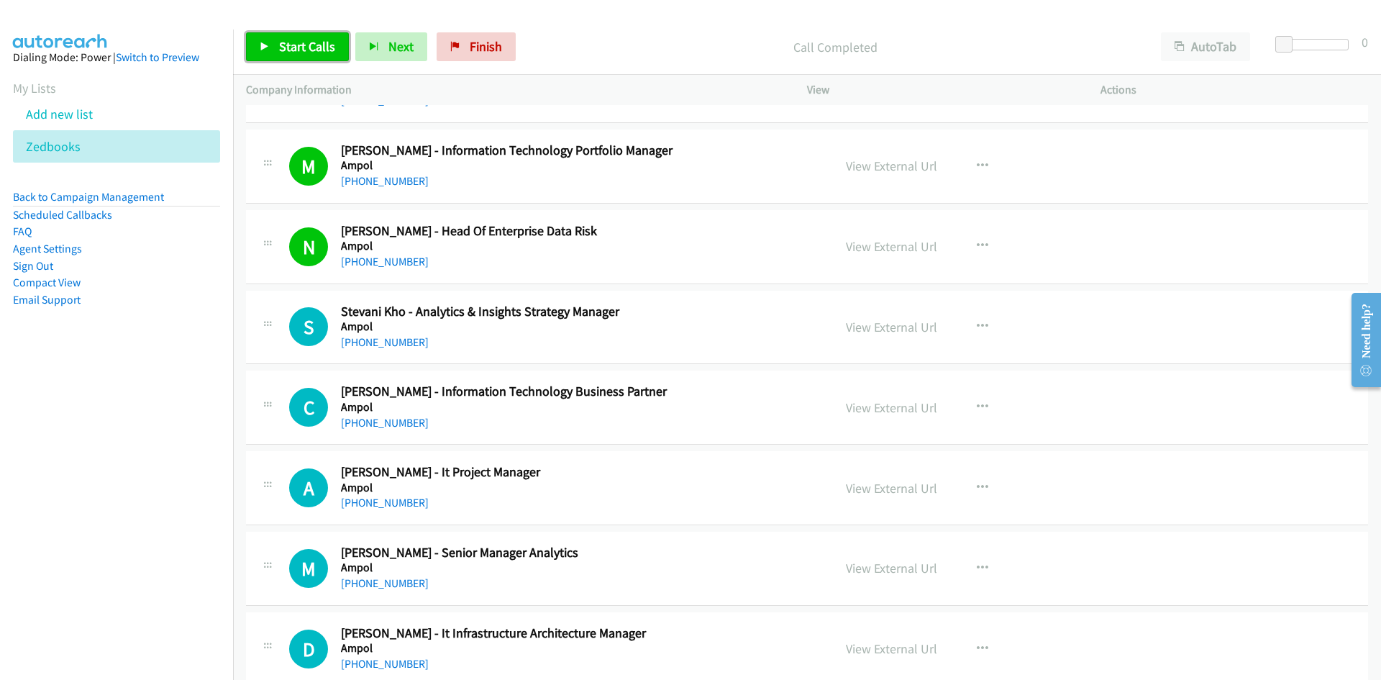
click at [320, 61] on link "Start Calls" at bounding box center [297, 46] width 103 height 29
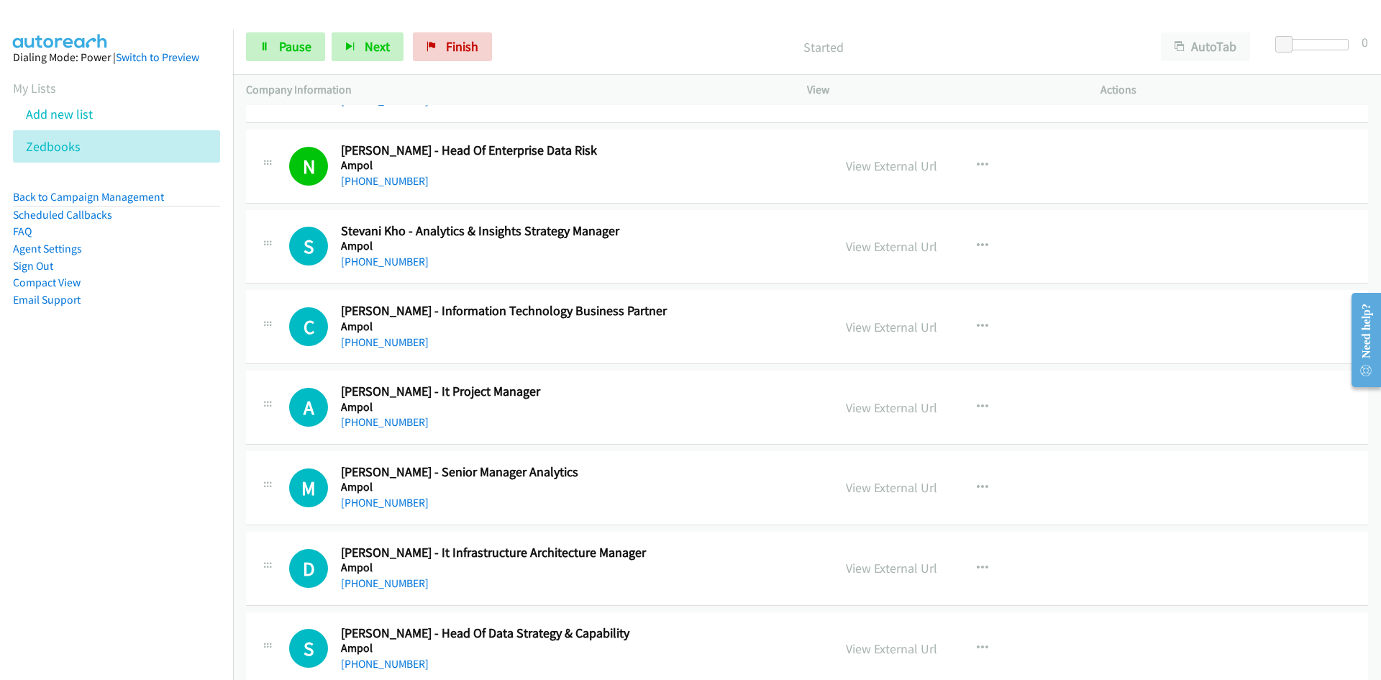
scroll to position [1295, 0]
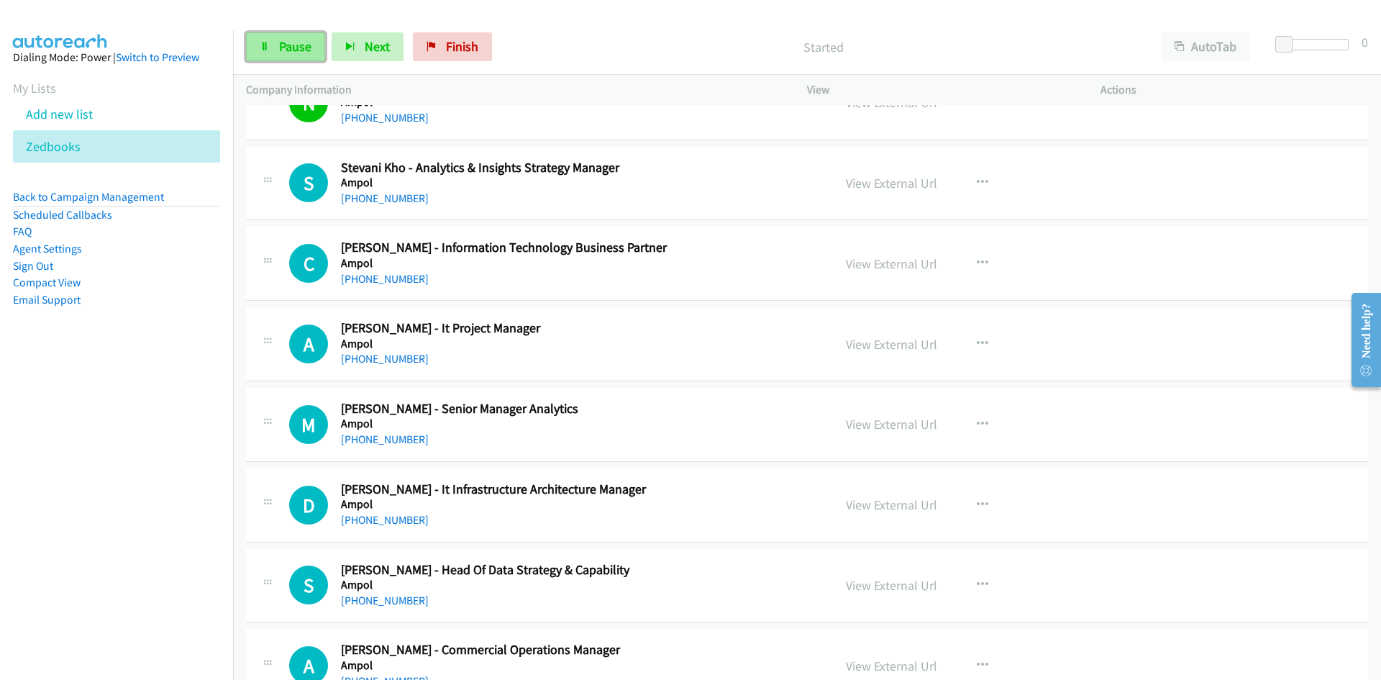
click at [259, 45] on link "Pause" at bounding box center [285, 46] width 79 height 29
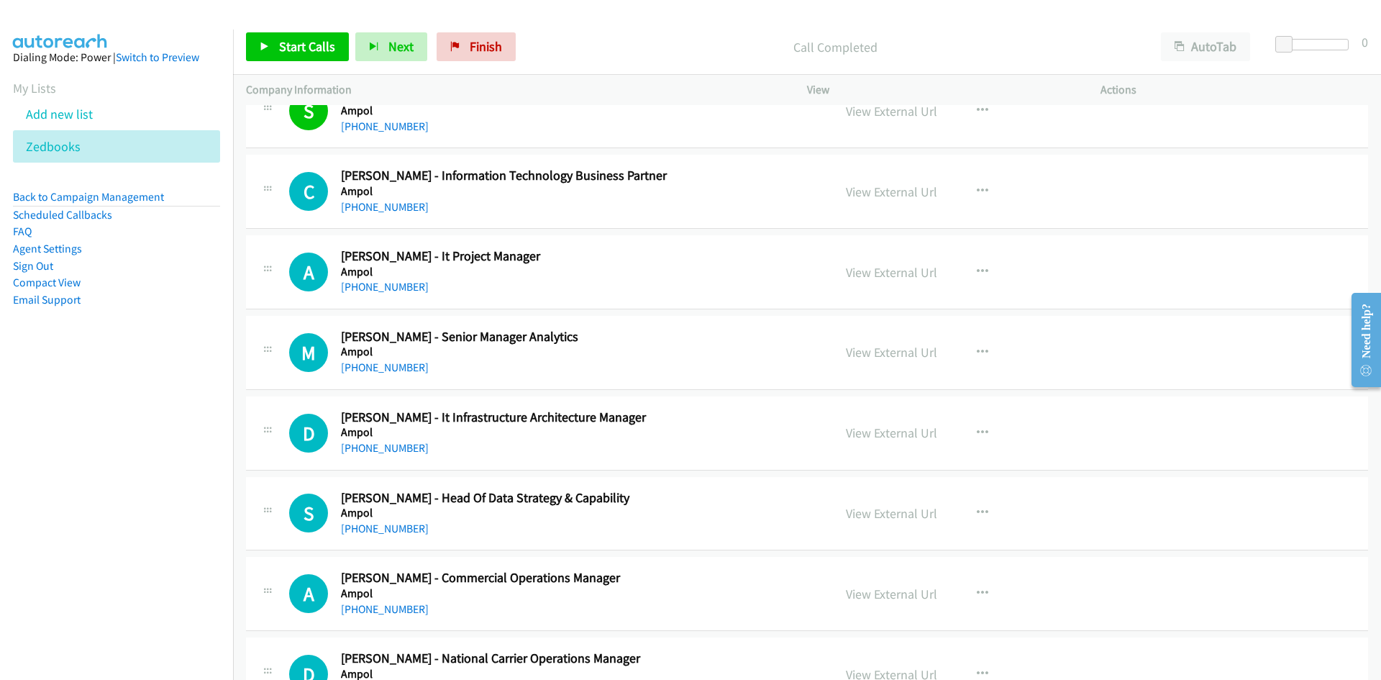
click at [296, 27] on div "Start Calls Pause Next Finish Call Completed AutoTab AutoTab 0" at bounding box center [807, 46] width 1148 height 55
click at [295, 41] on span "Start Calls" at bounding box center [307, 46] width 56 height 17
click at [267, 40] on link "Pause" at bounding box center [285, 46] width 79 height 29
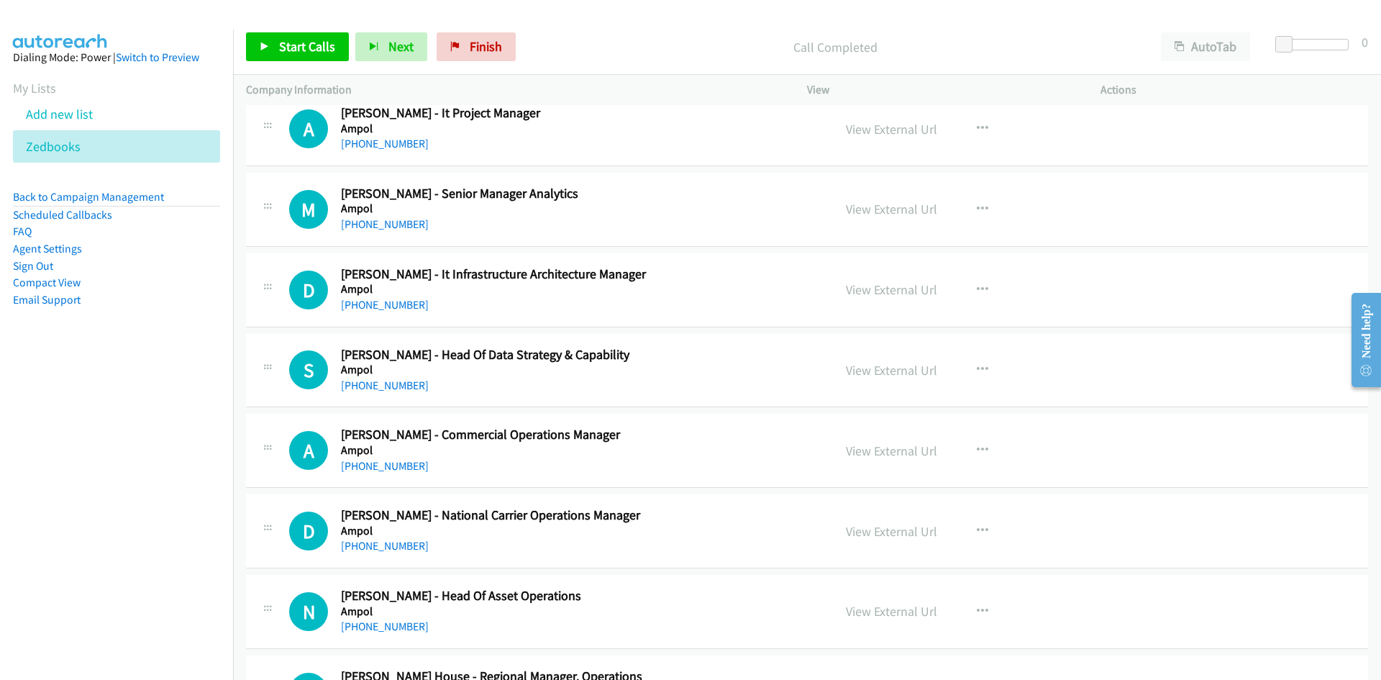
scroll to position [1511, 0]
click at [328, 47] on span "Start Calls" at bounding box center [307, 46] width 56 height 17
click at [271, 45] on link "Pause" at bounding box center [285, 46] width 79 height 29
click at [333, 33] on link "Start Calls" at bounding box center [297, 46] width 103 height 29
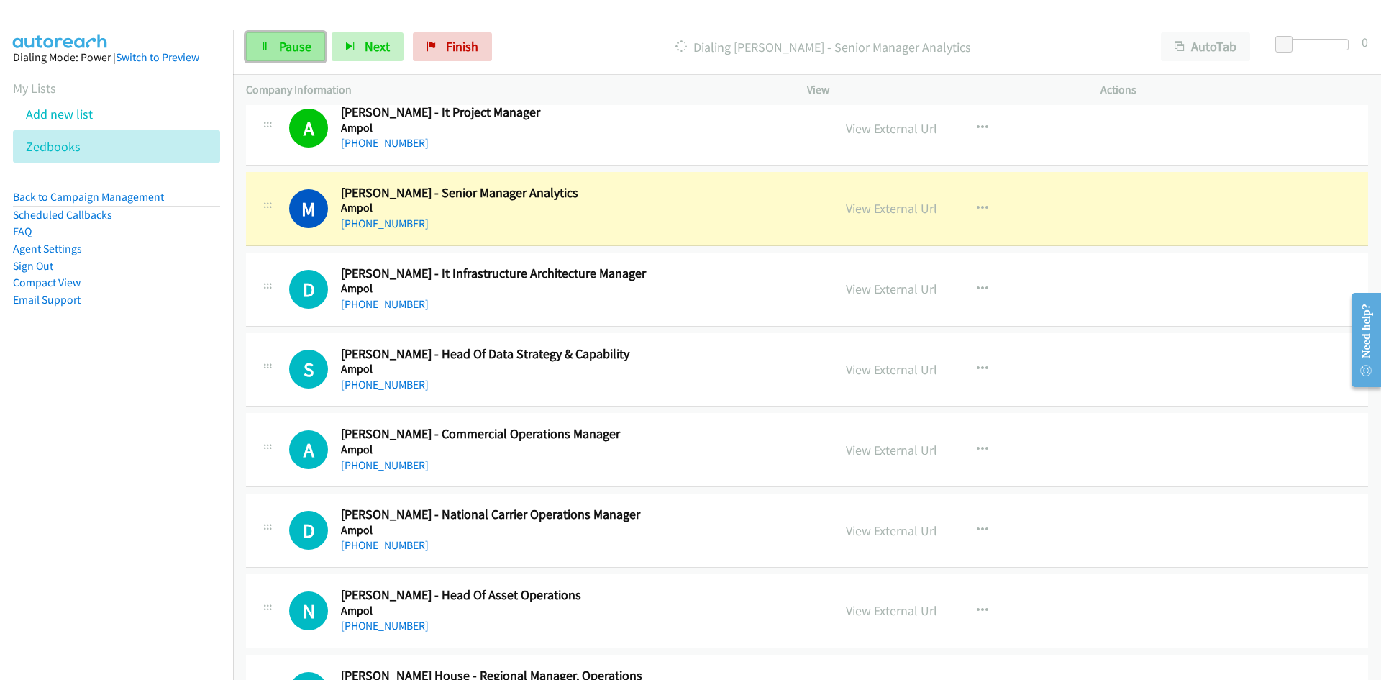
click at [289, 40] on span "Pause" at bounding box center [295, 46] width 32 height 17
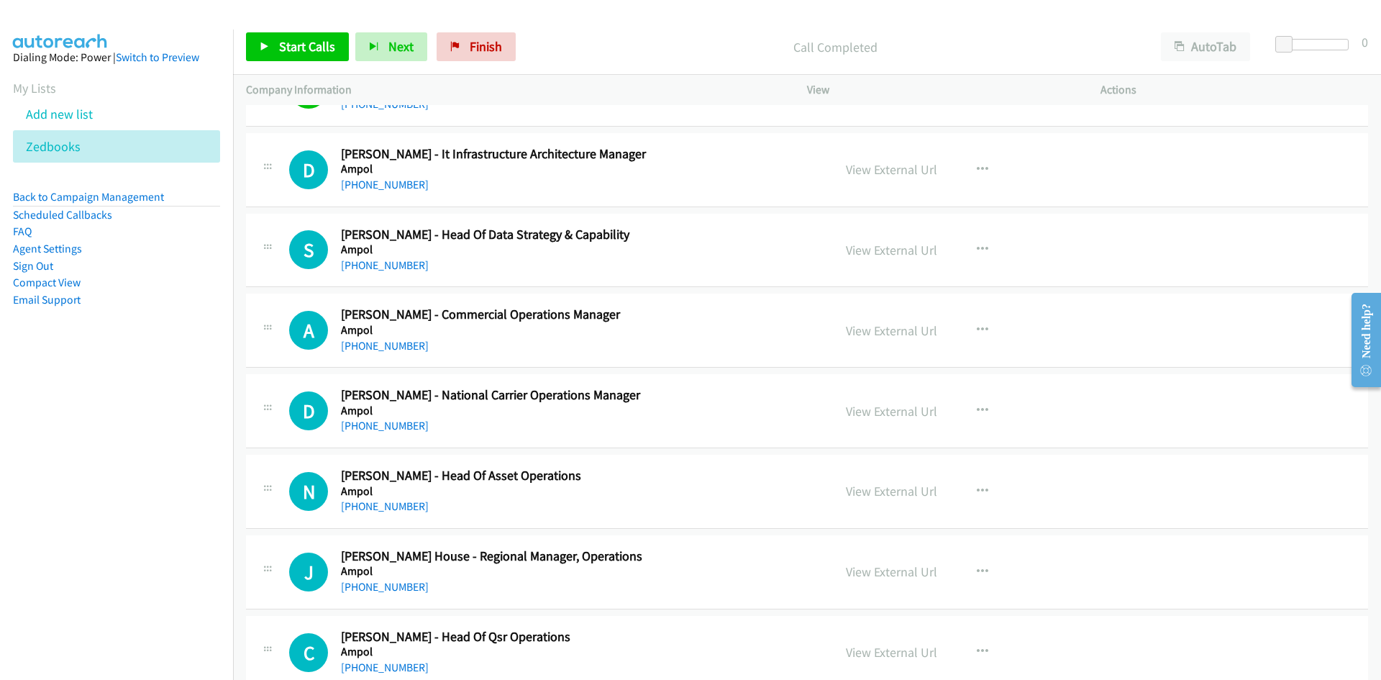
scroll to position [1655, 0]
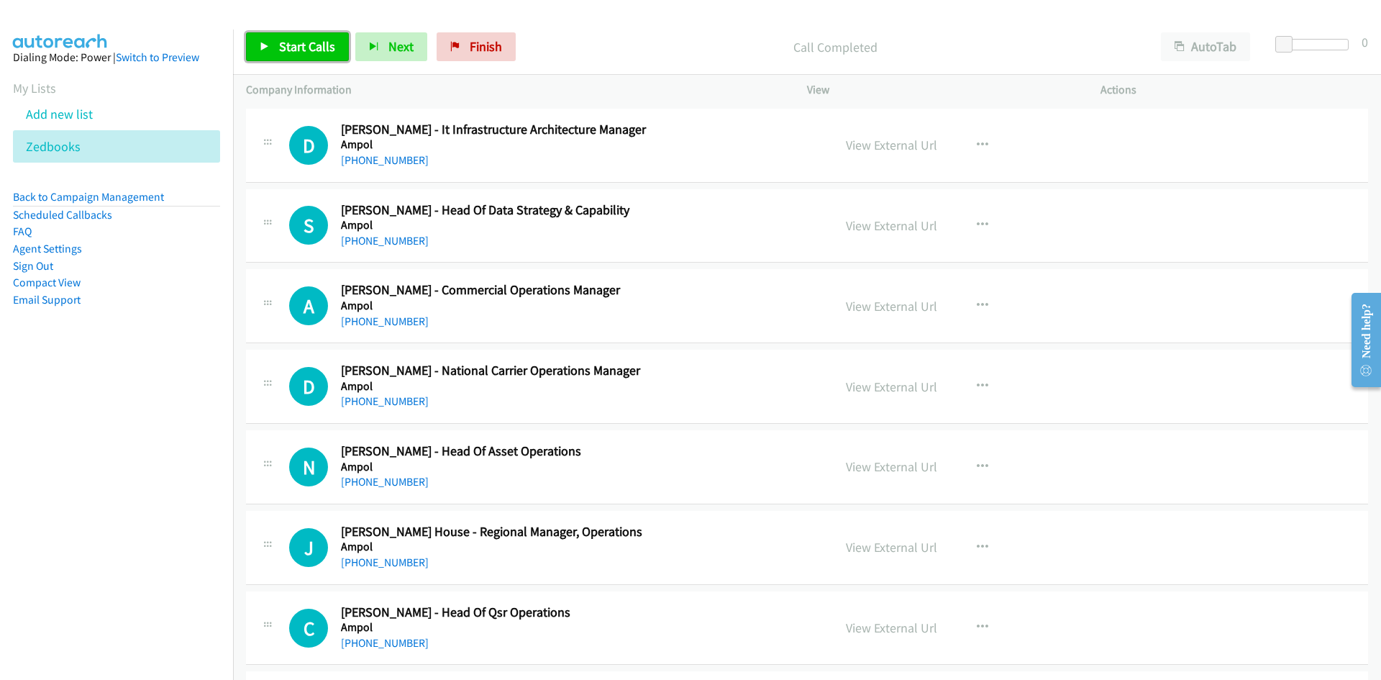
click at [314, 53] on span "Start Calls" at bounding box center [307, 46] width 56 height 17
click at [293, 42] on span "Pause" at bounding box center [295, 46] width 32 height 17
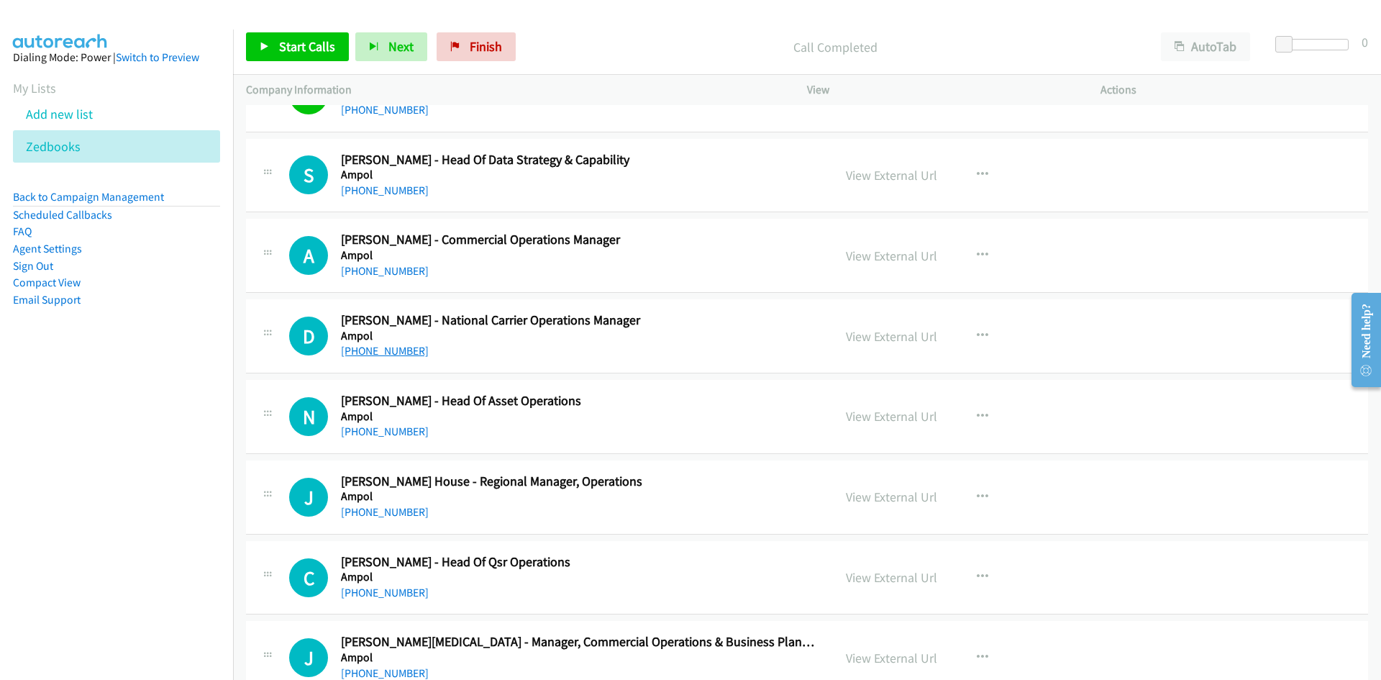
scroll to position [1727, 0]
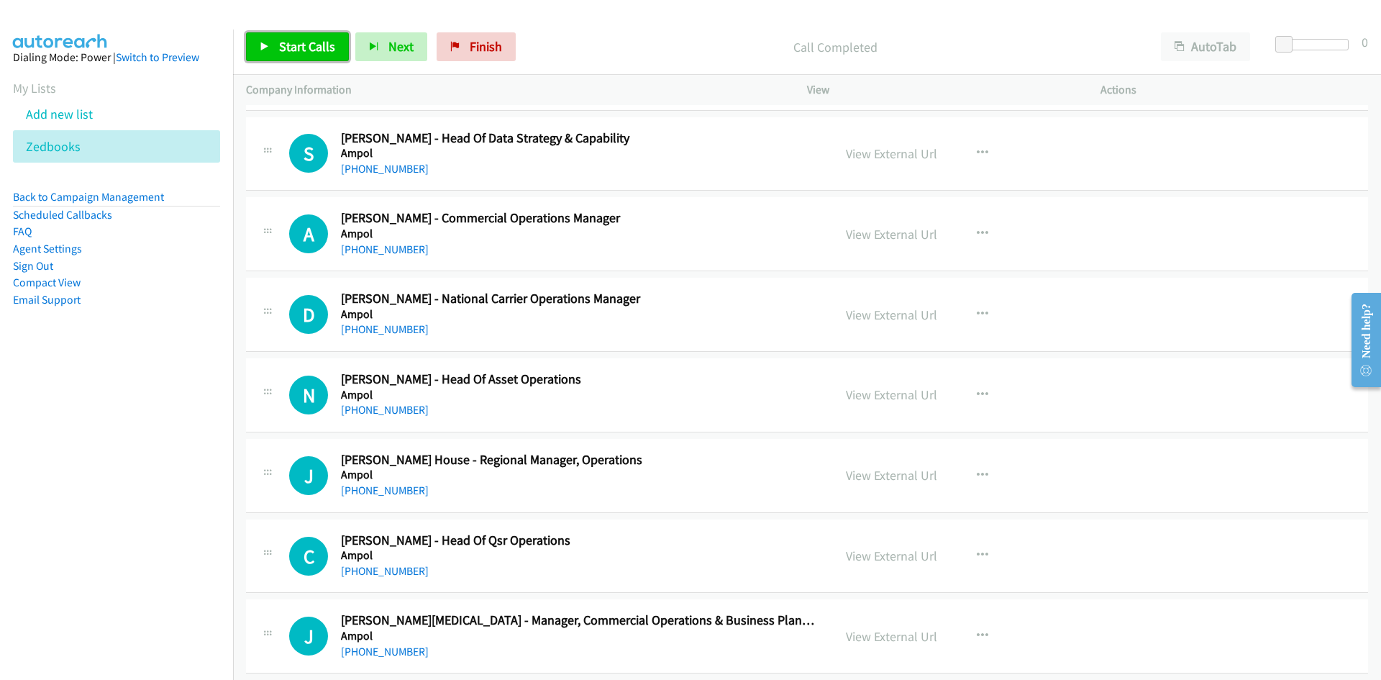
click at [324, 47] on span "Start Calls" at bounding box center [307, 46] width 56 height 17
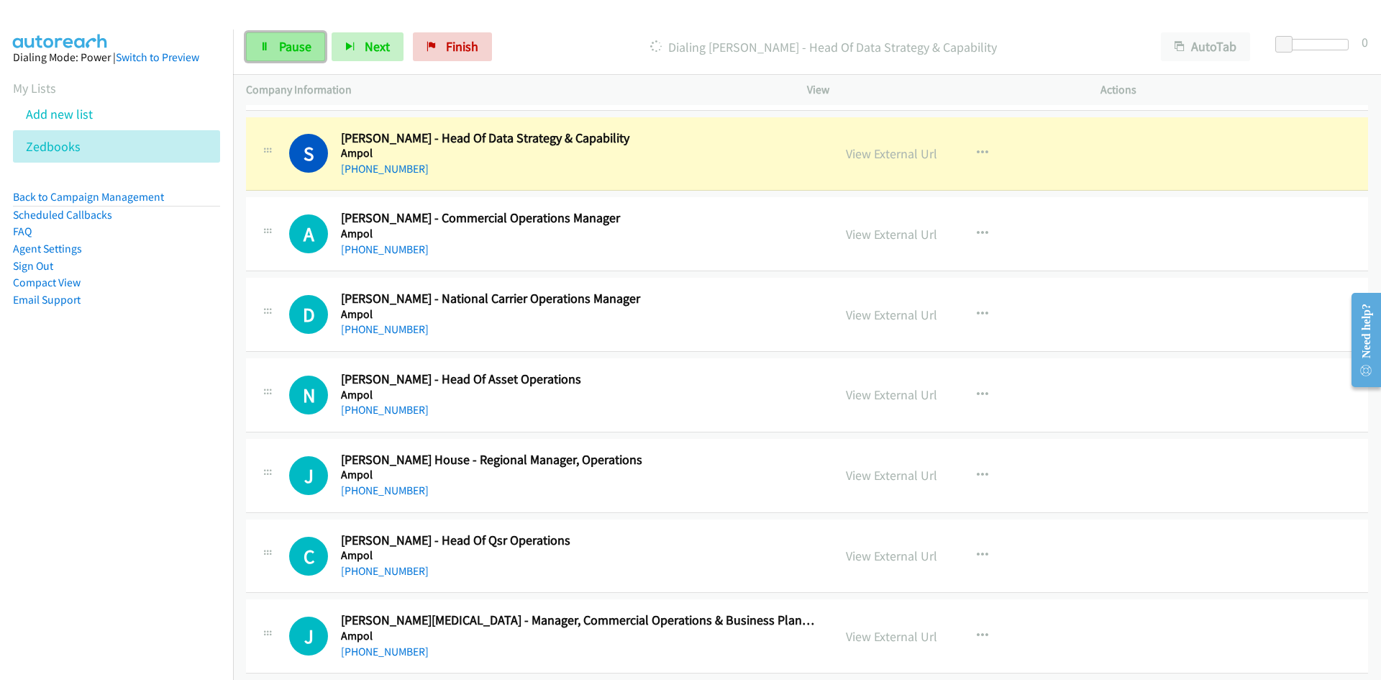
click at [324, 47] on link "Pause" at bounding box center [285, 46] width 79 height 29
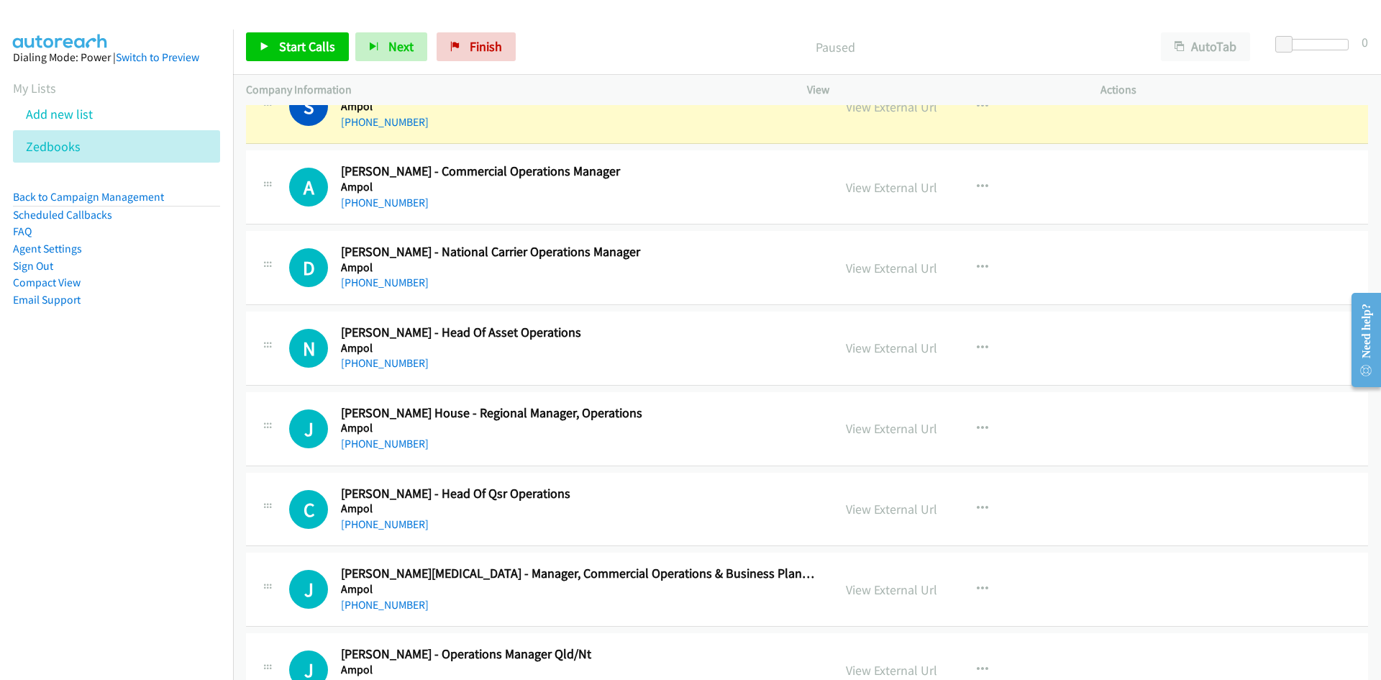
scroll to position [1798, 0]
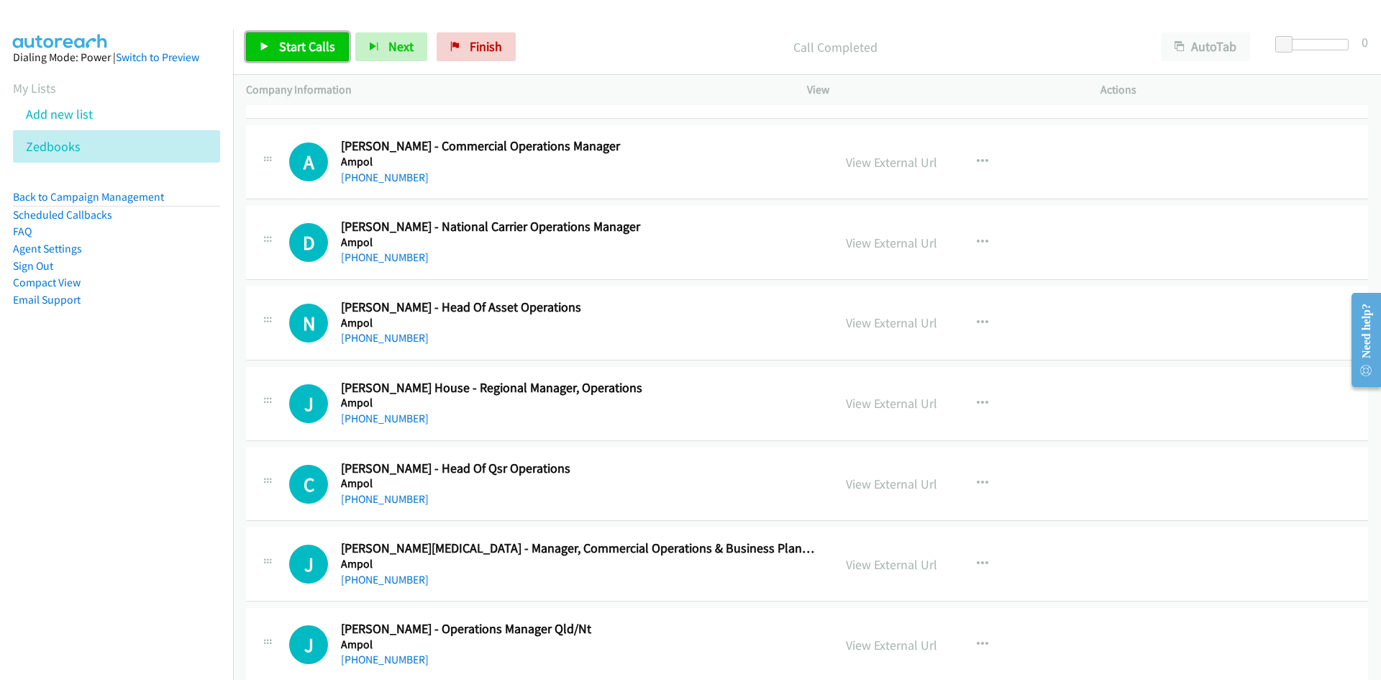
click at [310, 50] on span "Start Calls" at bounding box center [307, 46] width 56 height 17
click at [307, 50] on span "Pause" at bounding box center [295, 46] width 32 height 17
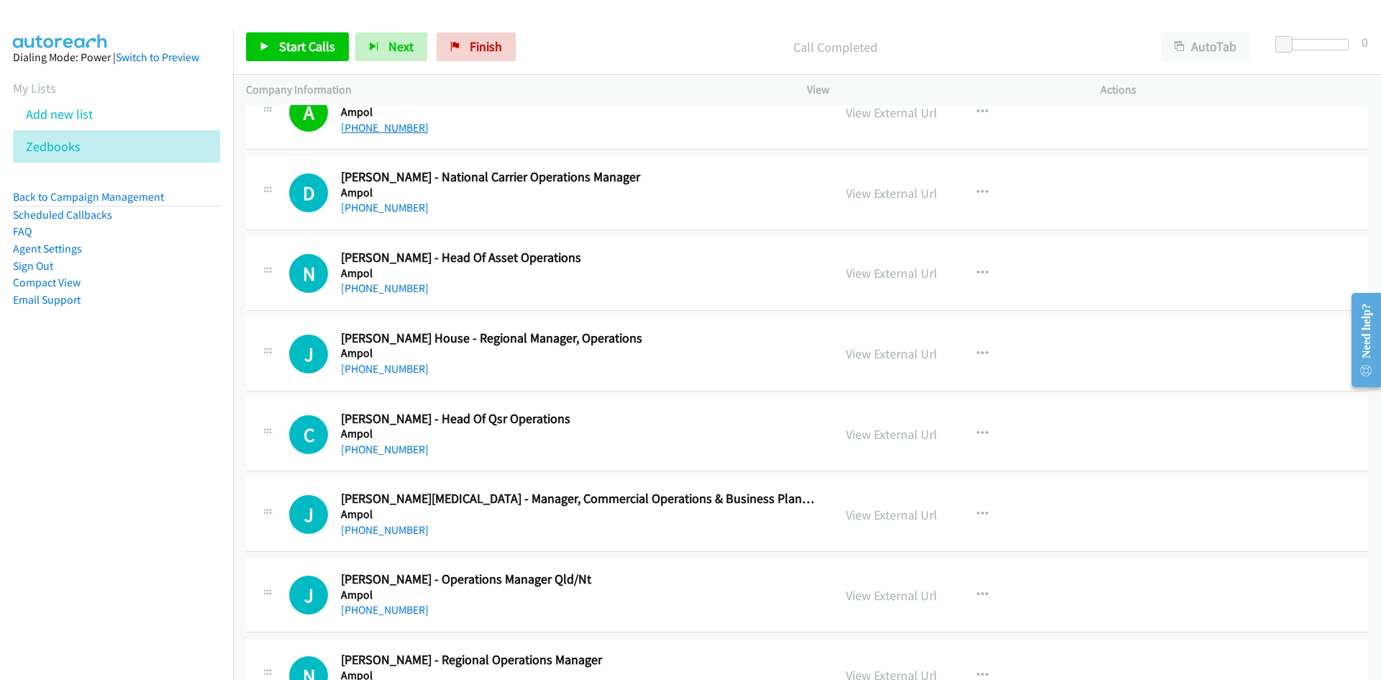
scroll to position [1870, 0]
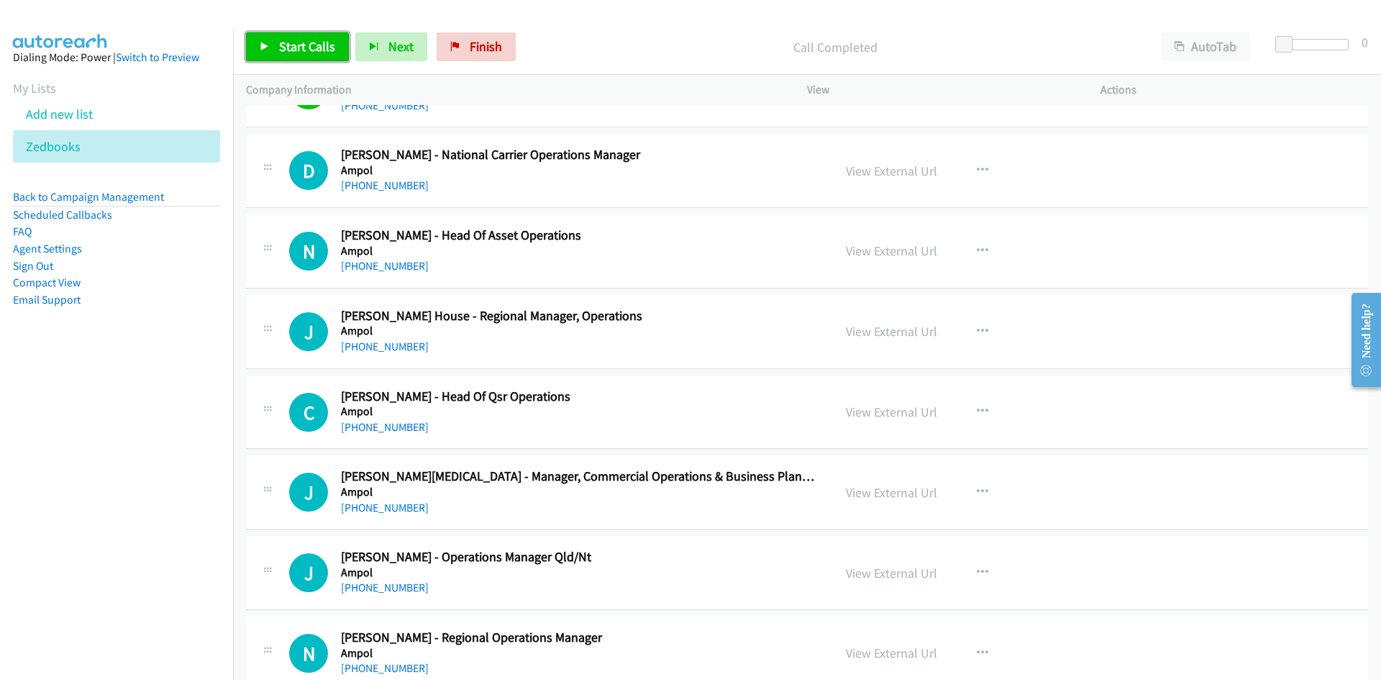
click at [313, 42] on span "Start Calls" at bounding box center [307, 46] width 56 height 17
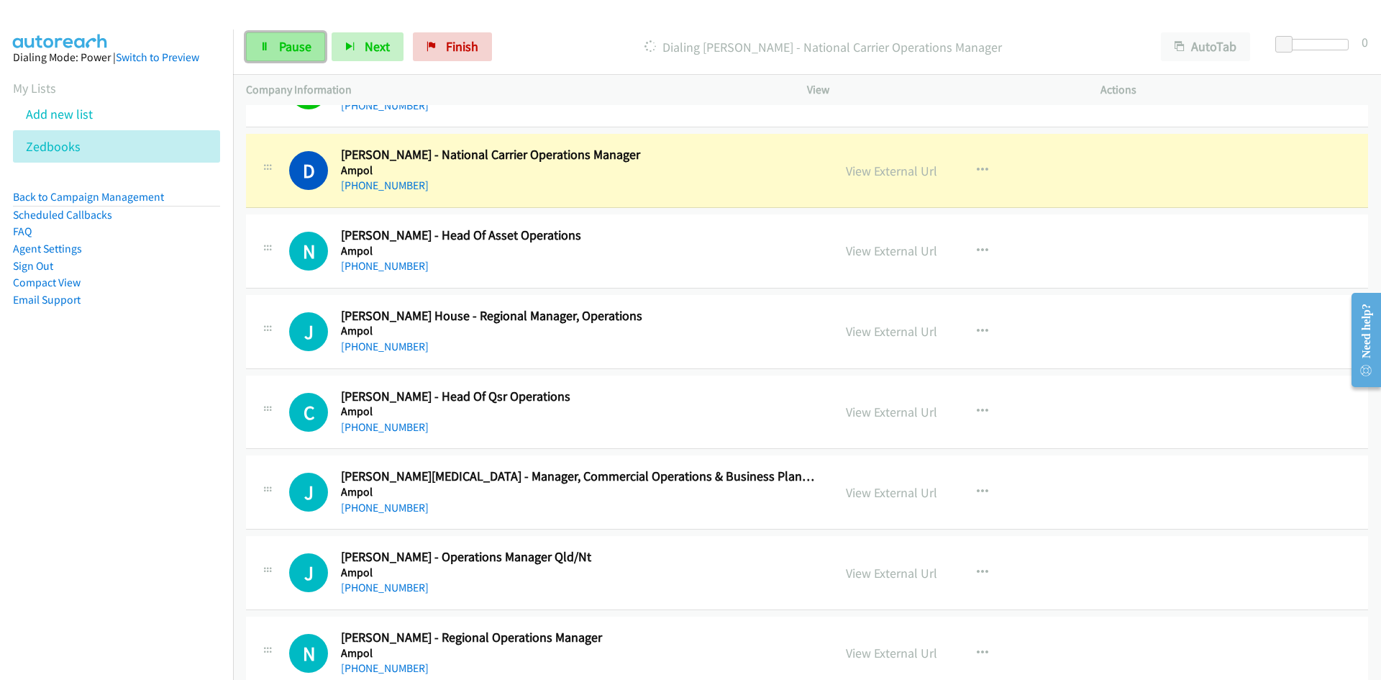
click at [313, 42] on link "Pause" at bounding box center [285, 46] width 79 height 29
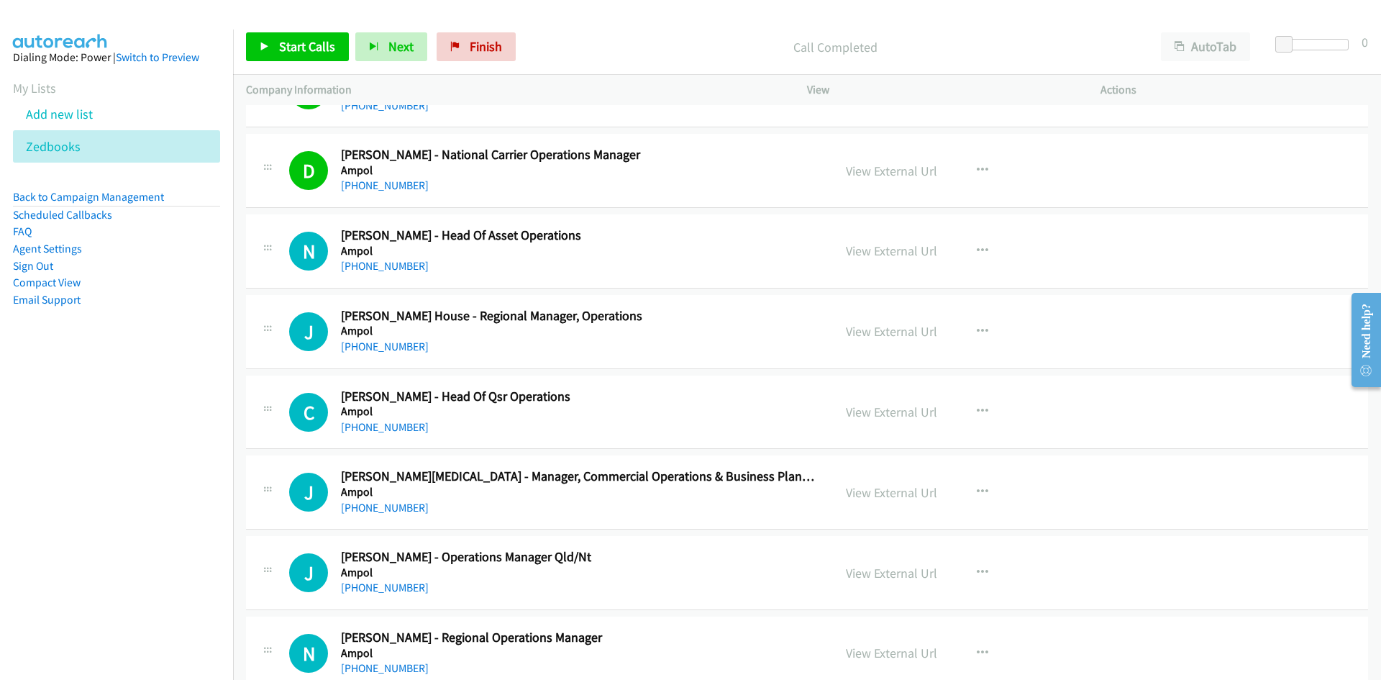
scroll to position [1942, 0]
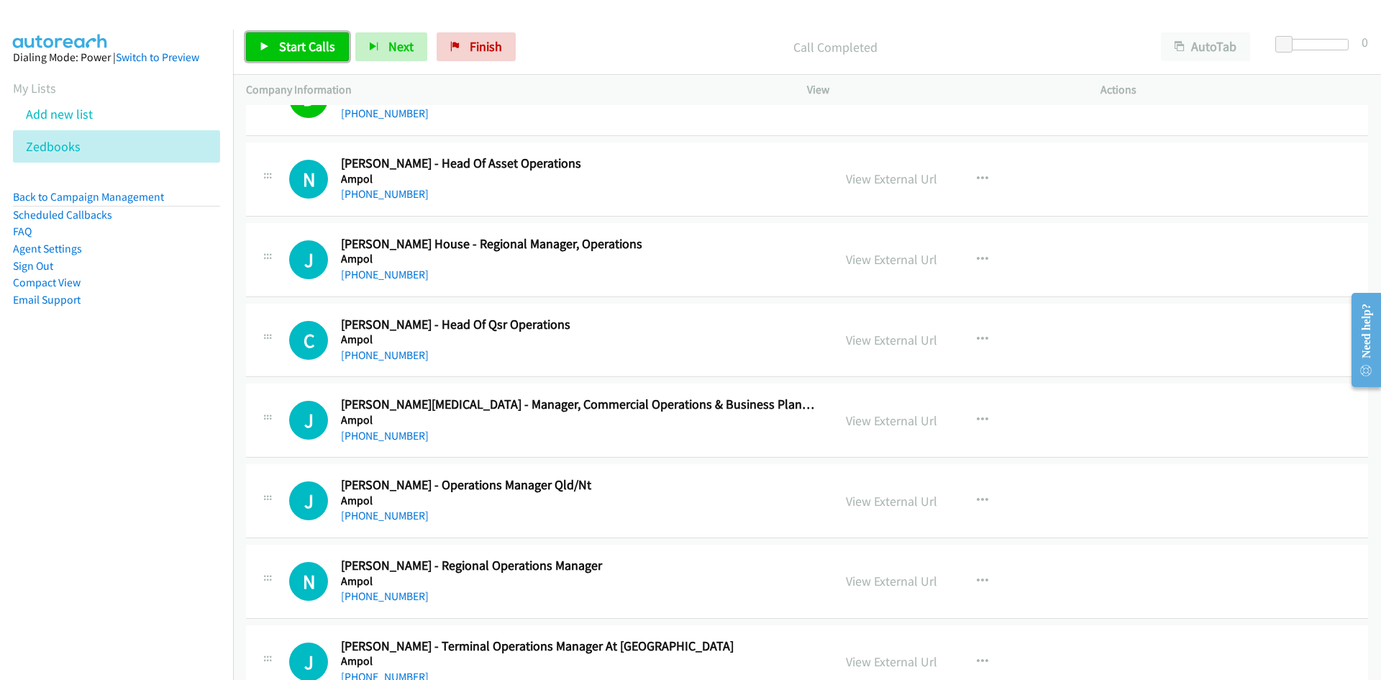
click at [300, 42] on span "Start Calls" at bounding box center [307, 46] width 56 height 17
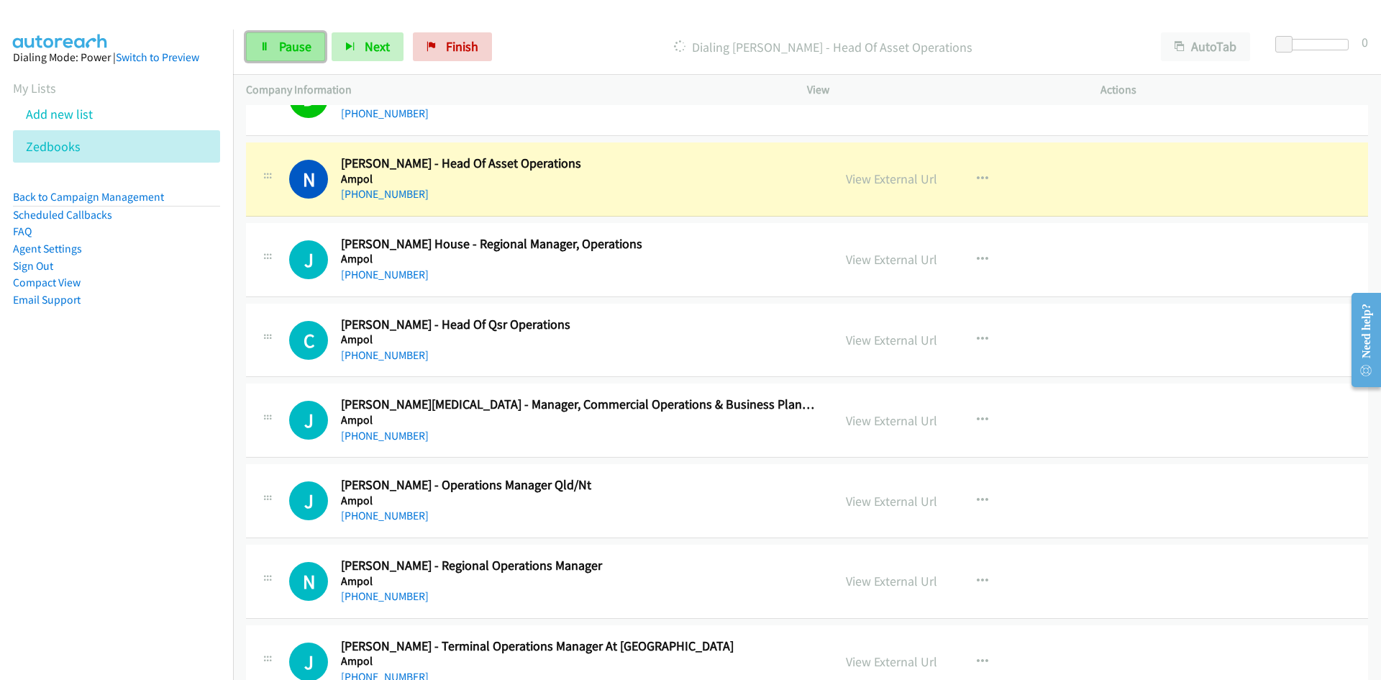
click at [314, 51] on link "Pause" at bounding box center [285, 46] width 79 height 29
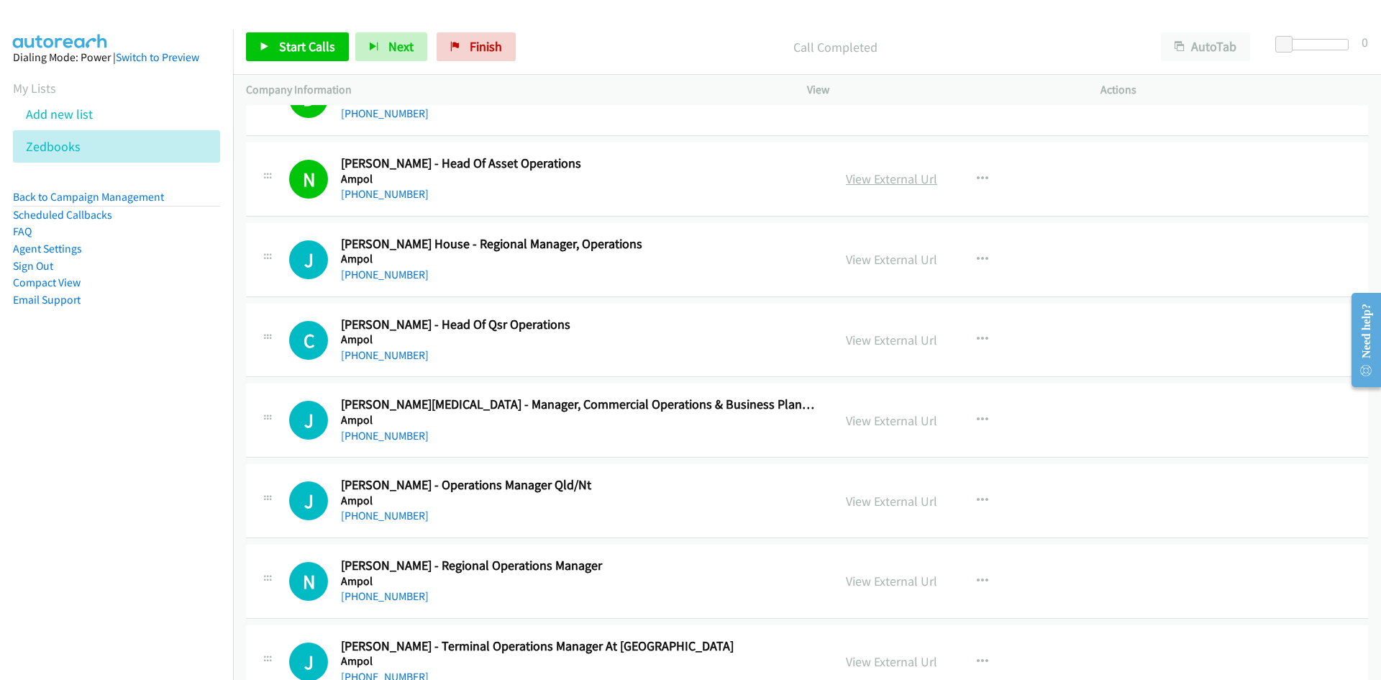
click at [915, 172] on link "View External Url" at bounding box center [891, 178] width 91 height 17
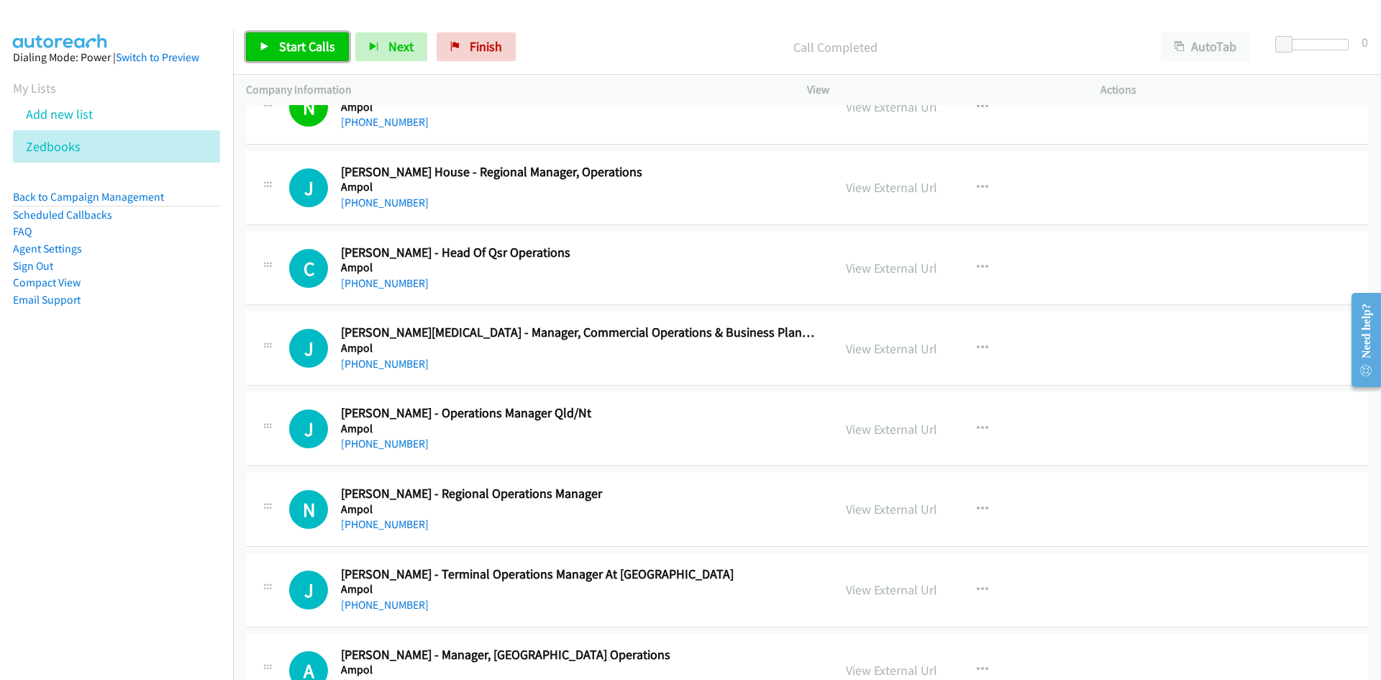
click at [299, 42] on span "Start Calls" at bounding box center [307, 46] width 56 height 17
click at [265, 44] on icon at bounding box center [265, 47] width 10 height 10
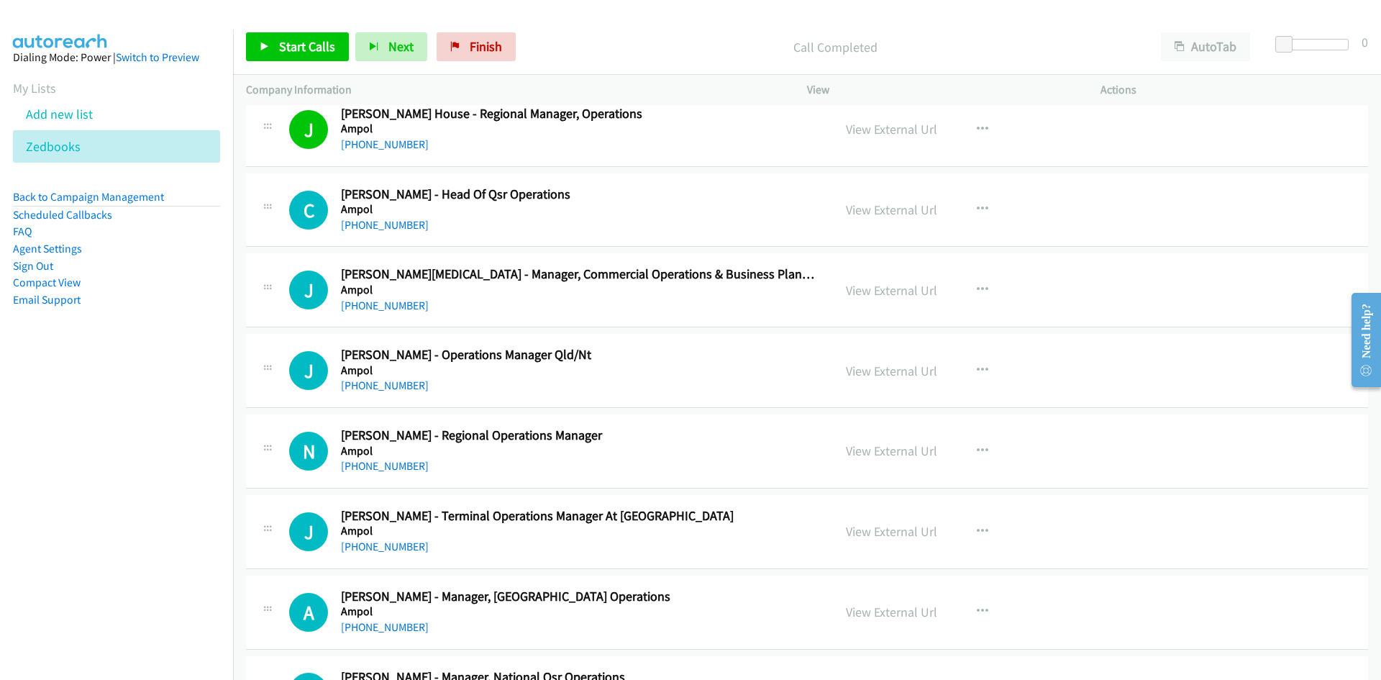
scroll to position [2086, 0]
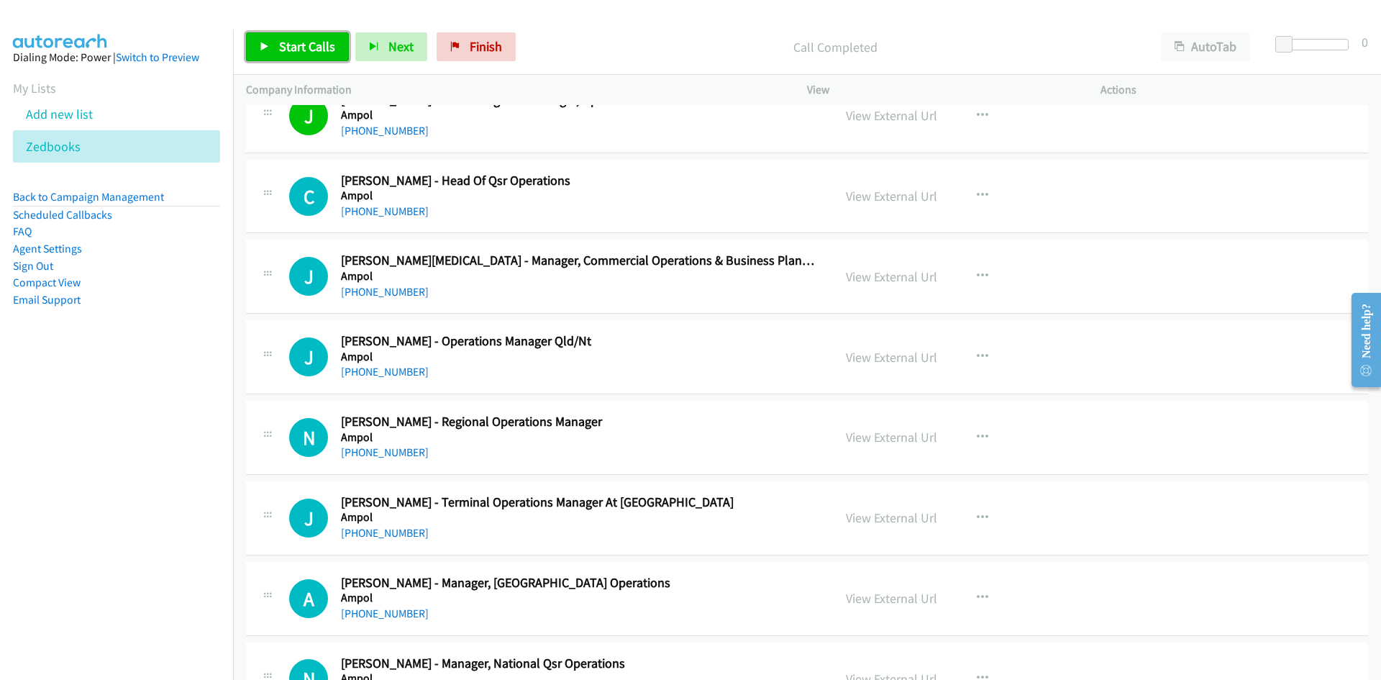
click at [323, 53] on span "Start Calls" at bounding box center [307, 46] width 56 height 17
click at [315, 50] on link "Pause" at bounding box center [285, 46] width 79 height 29
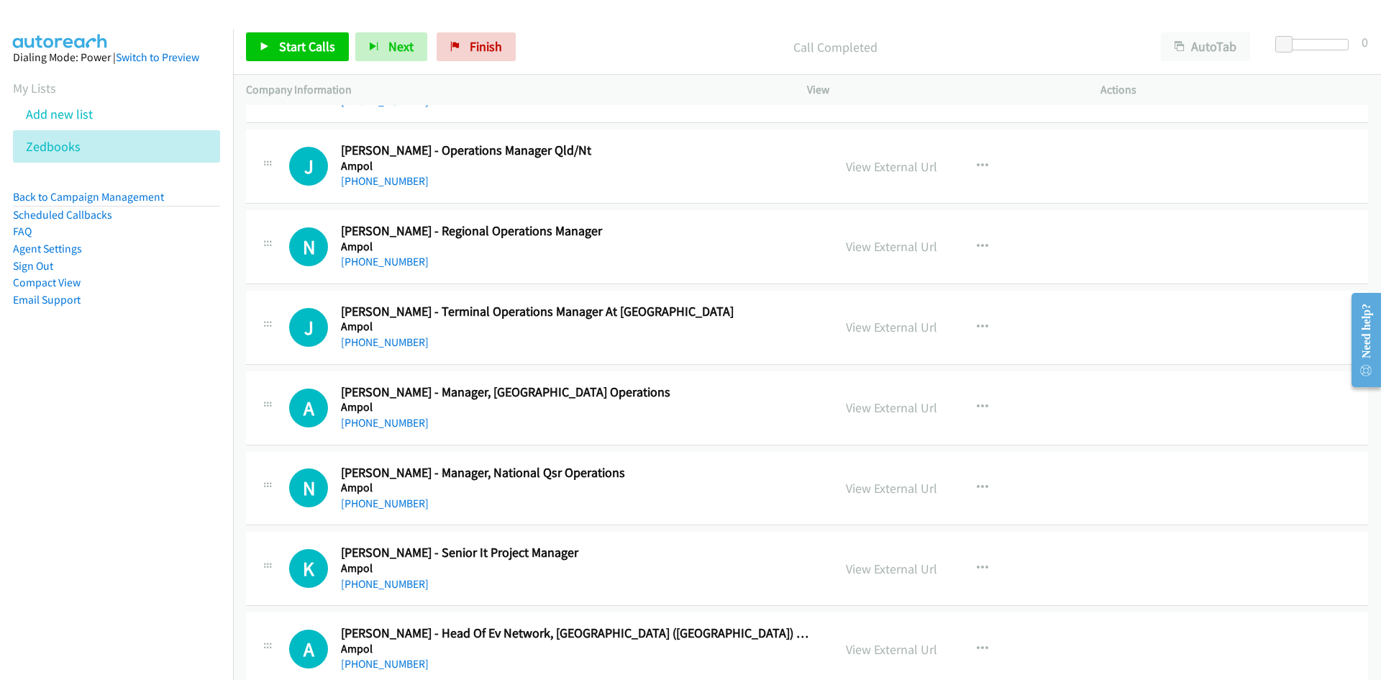
scroll to position [2302, 0]
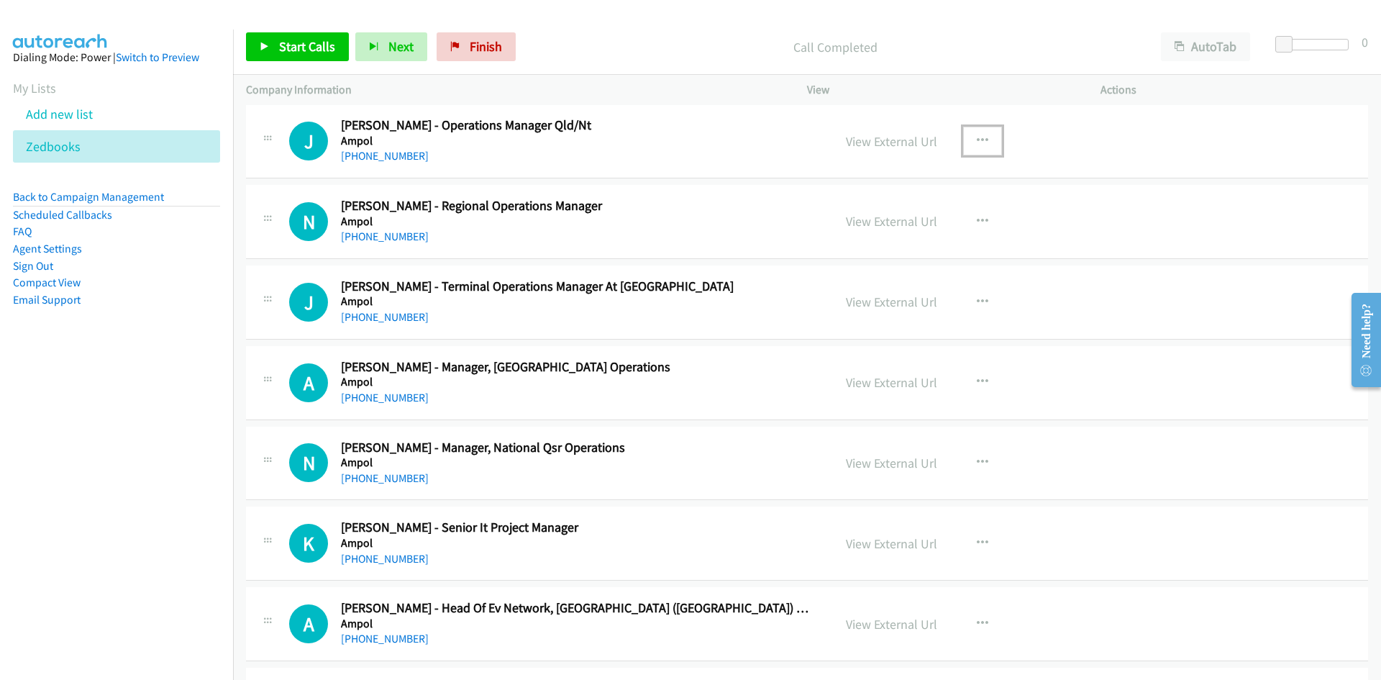
click at [977, 140] on icon "button" at bounding box center [983, 141] width 12 height 12
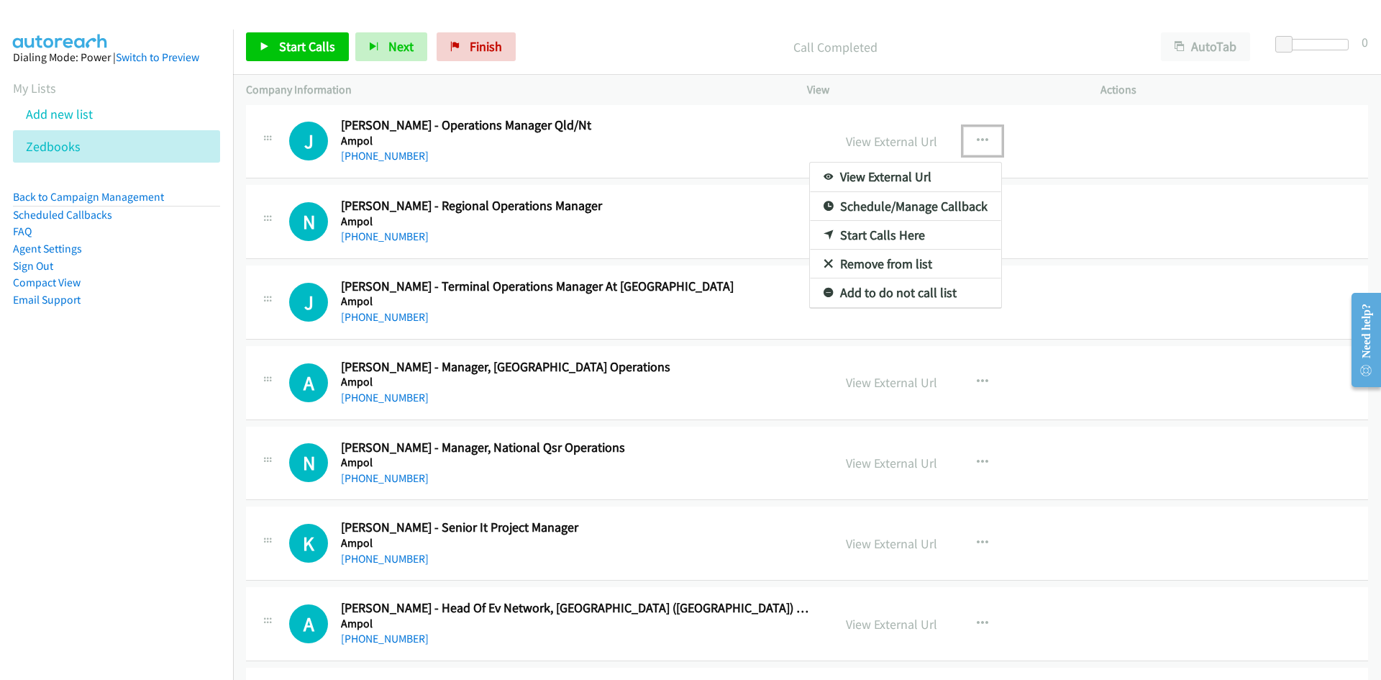
click at [824, 232] on icon at bounding box center [829, 236] width 10 height 10
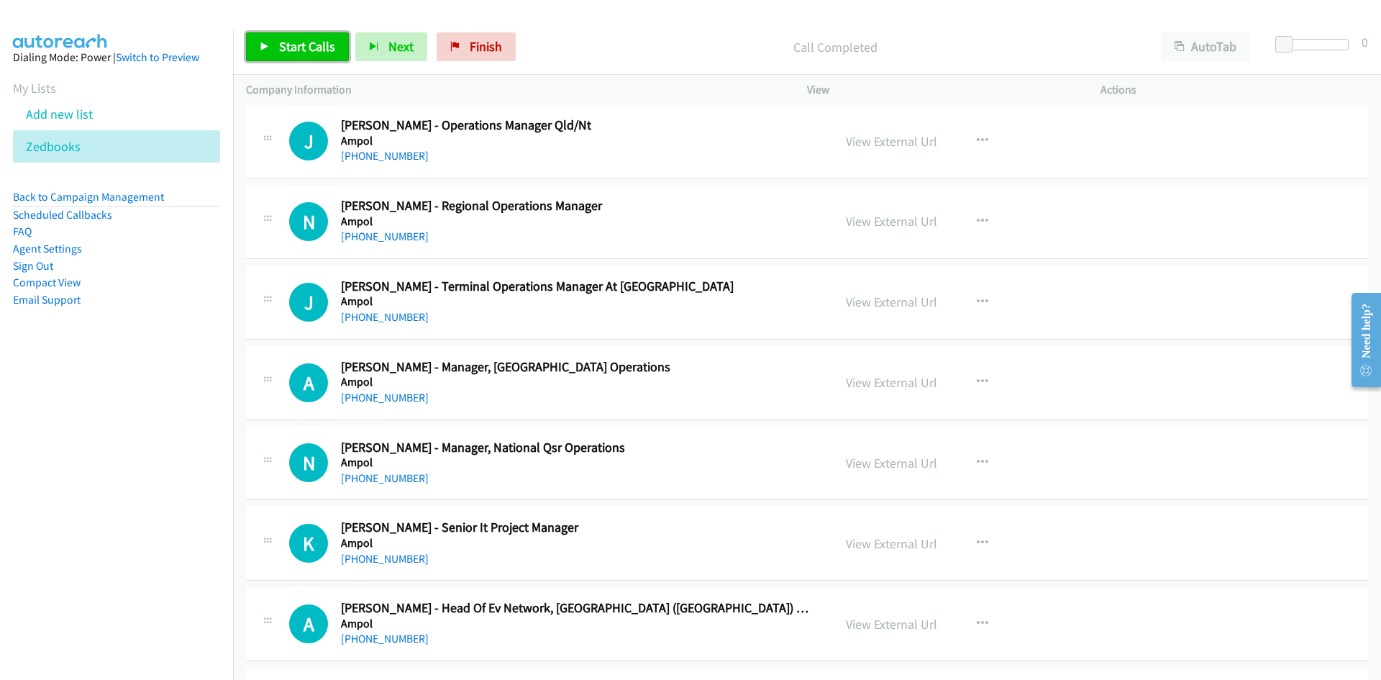
click at [335, 55] on link "Start Calls" at bounding box center [297, 46] width 103 height 29
click at [263, 42] on icon at bounding box center [265, 47] width 10 height 10
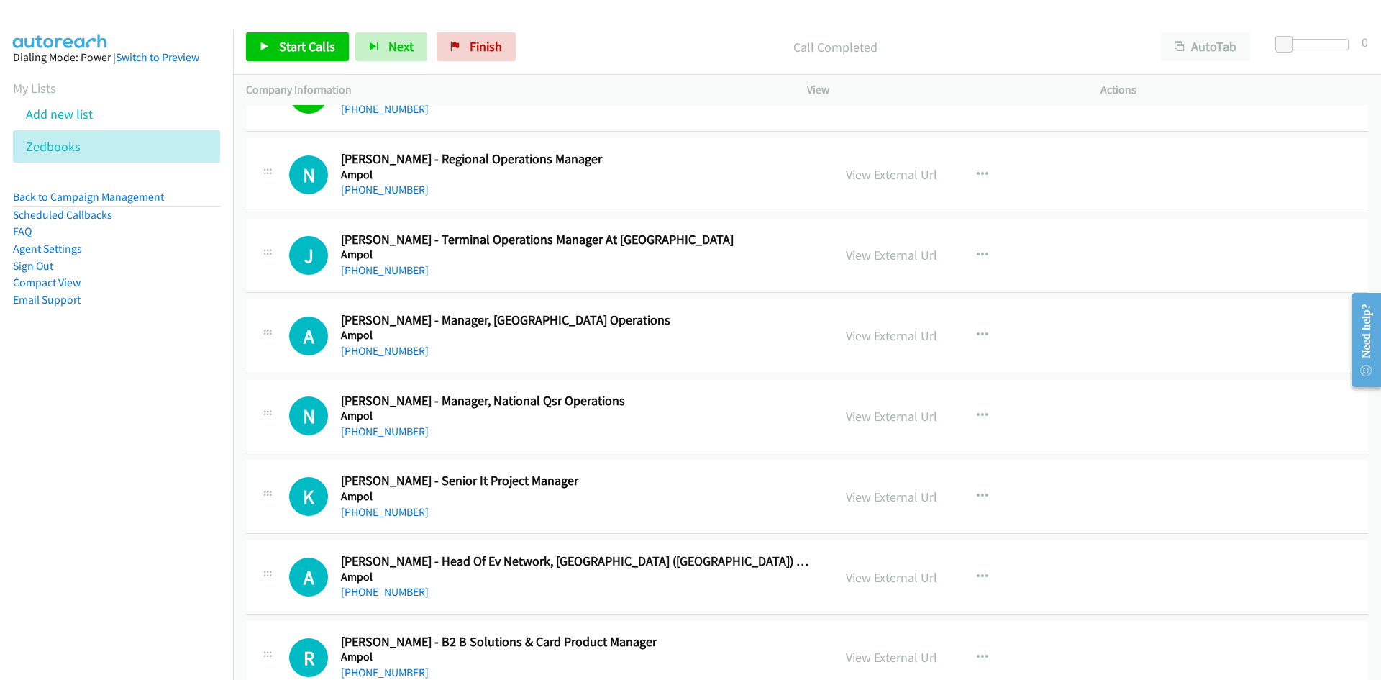
scroll to position [2374, 0]
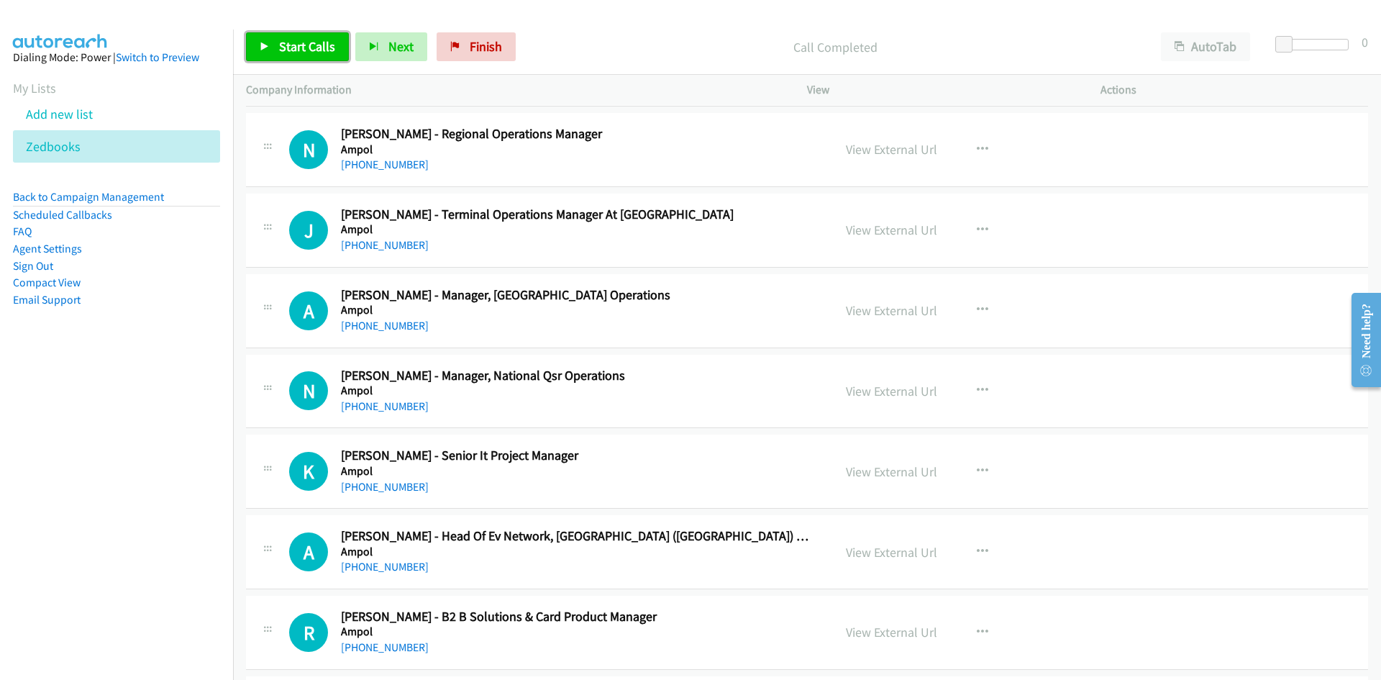
click at [312, 53] on span "Start Calls" at bounding box center [307, 46] width 56 height 17
click at [268, 38] on link "Pause" at bounding box center [285, 46] width 79 height 29
click at [883, 149] on link "View External Url" at bounding box center [891, 149] width 91 height 17
drag, startPoint x: 467, startPoint y: 58, endPoint x: 775, endPoint y: 117, distance: 313.6
click at [467, 58] on link "Finish" at bounding box center [476, 46] width 79 height 29
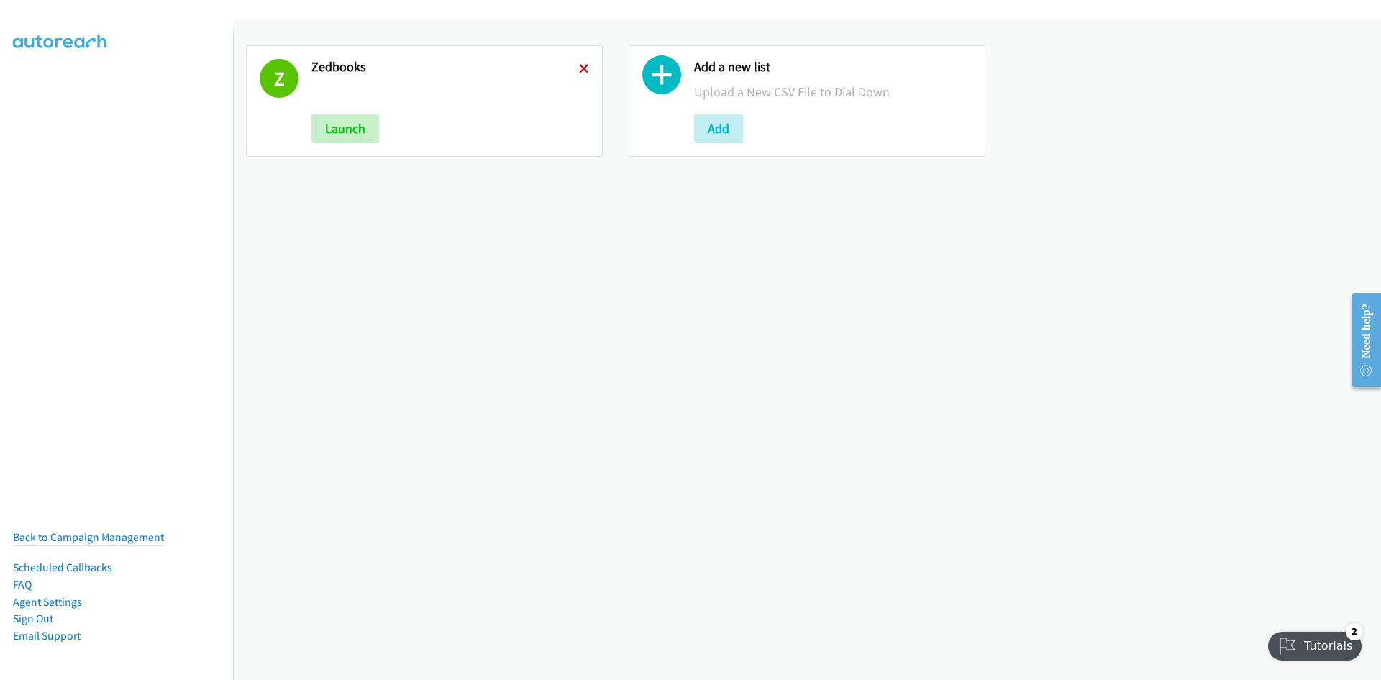
click at [580, 65] on icon at bounding box center [584, 70] width 10 height 10
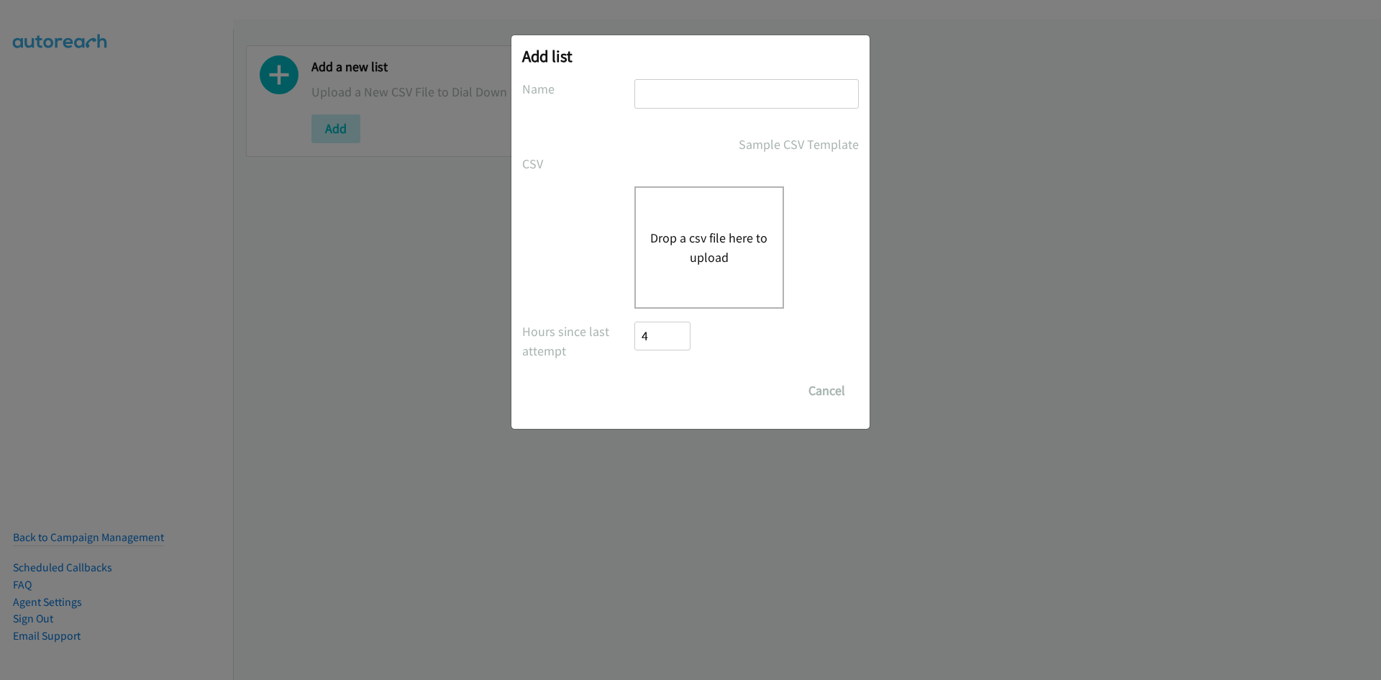
click at [724, 278] on div "Drop a csv file here to upload" at bounding box center [710, 247] width 150 height 122
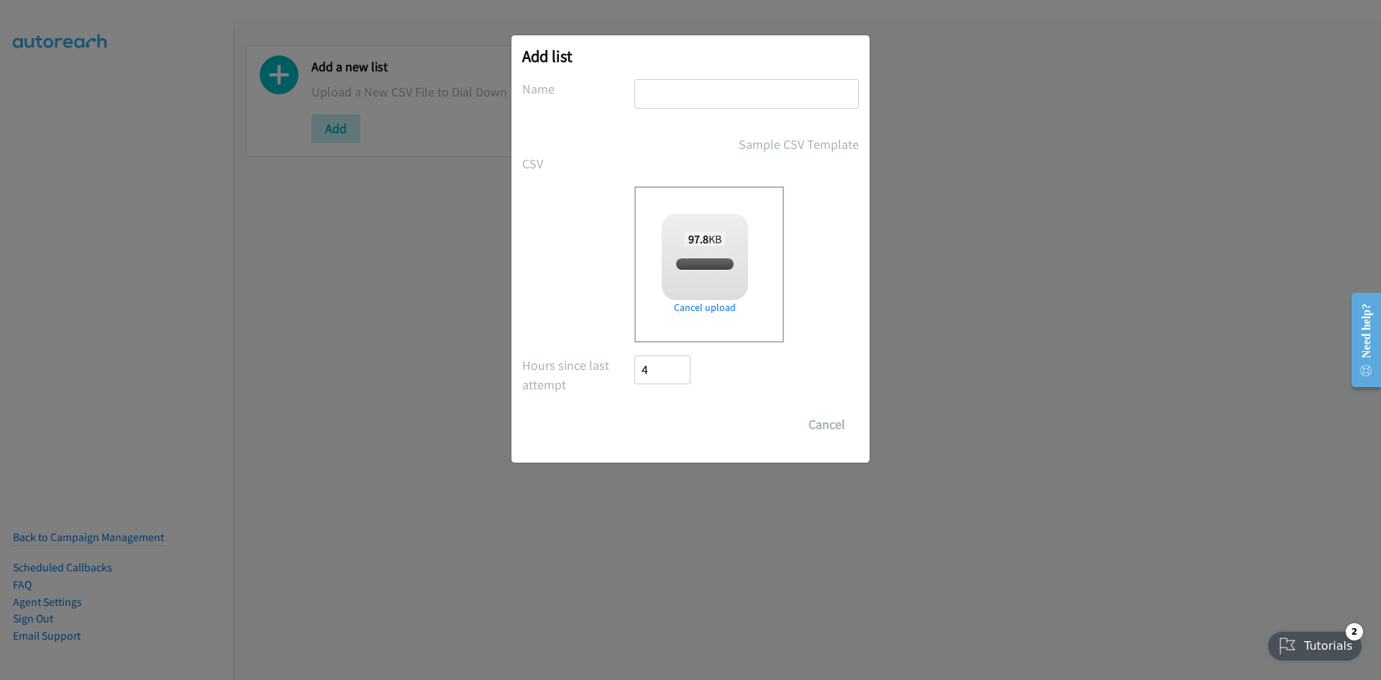
click at [664, 97] on input "text" at bounding box center [747, 93] width 224 height 29
checkbox input "true"
type input "dataiku"
click at [680, 419] on input "Save List" at bounding box center [673, 424] width 76 height 29
